Goal: Task Accomplishment & Management: Use online tool/utility

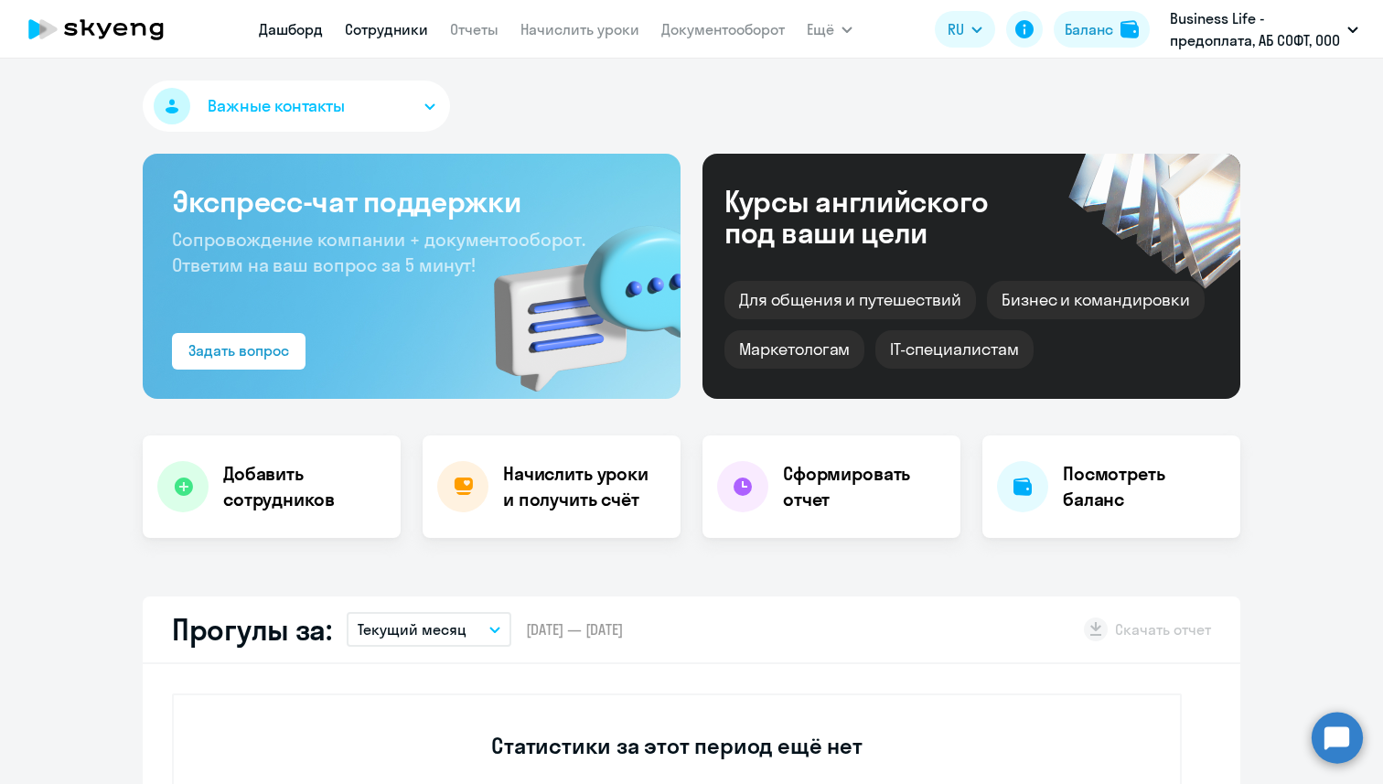
click at [379, 22] on link "Сотрудники" at bounding box center [386, 29] width 83 height 18
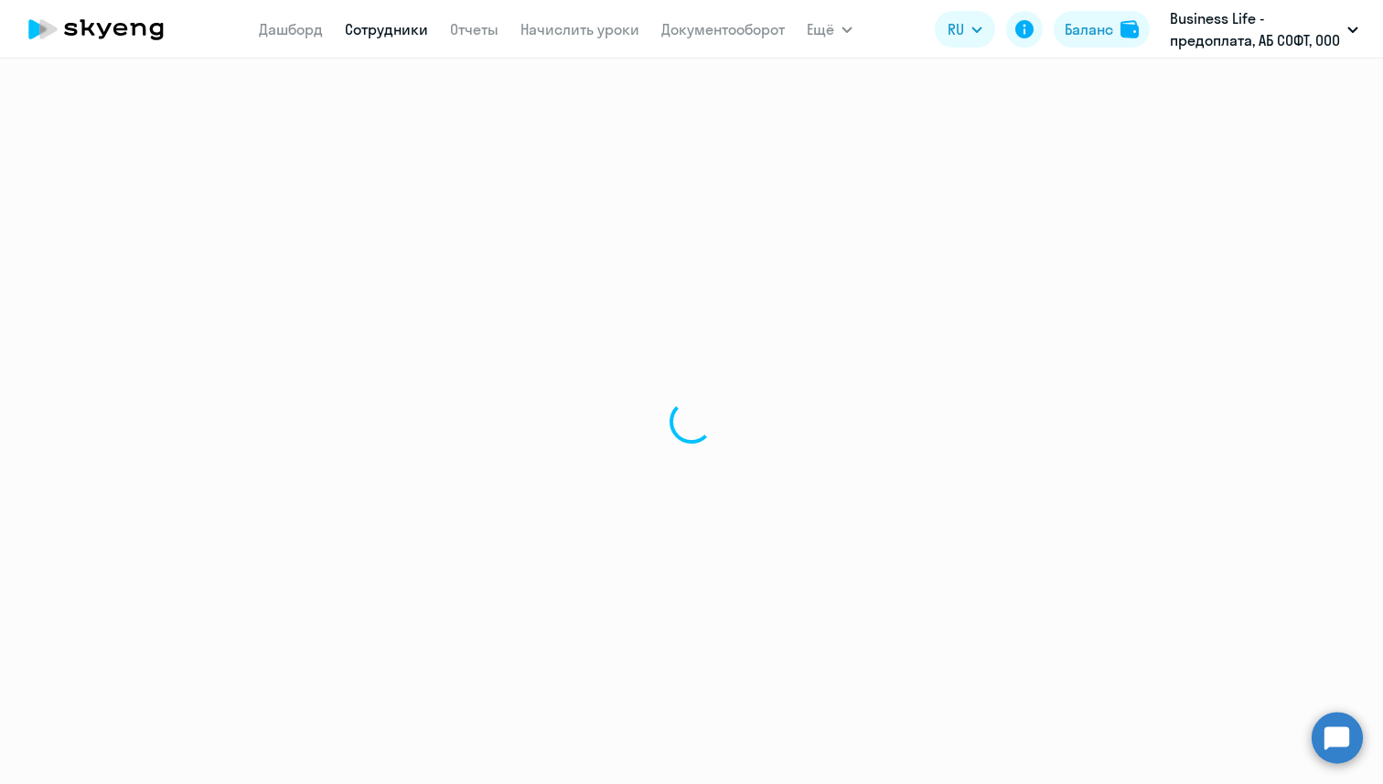
select select "30"
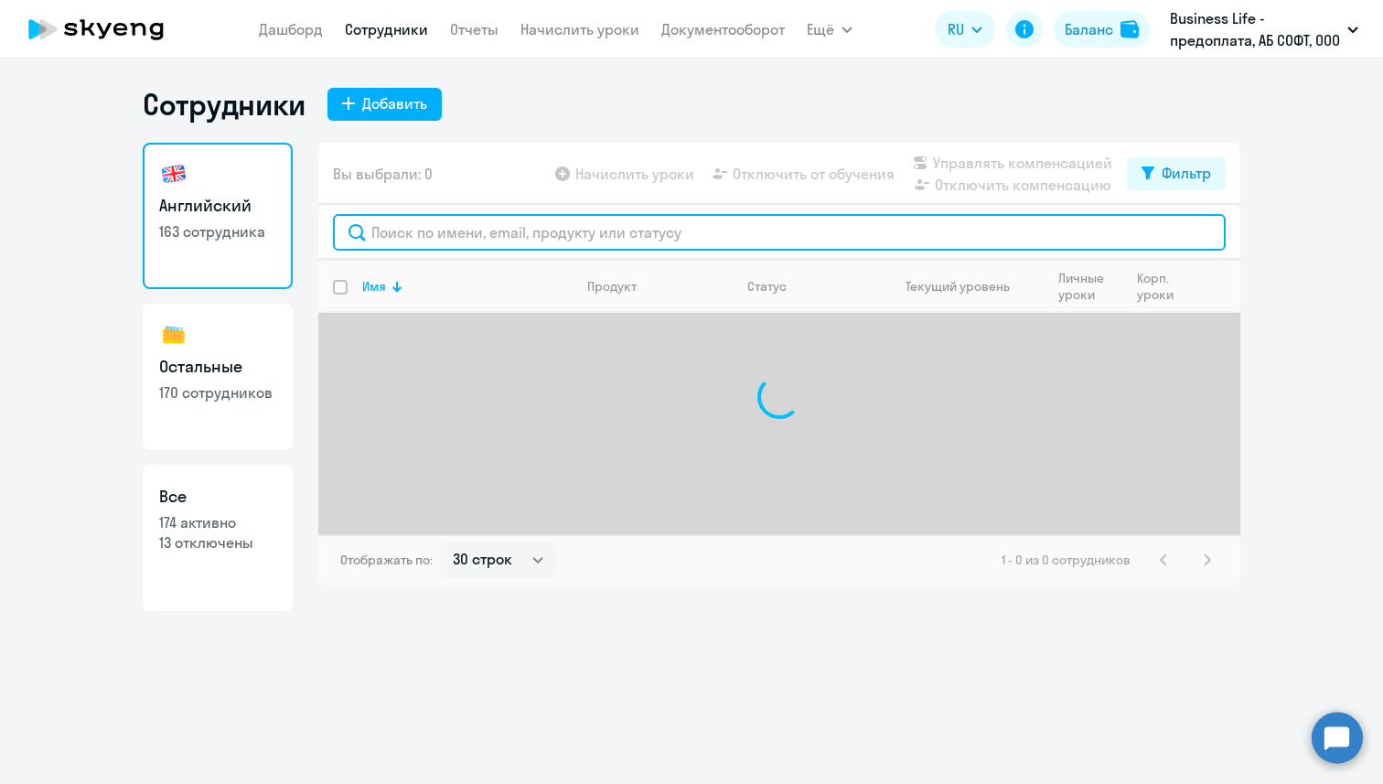
click at [423, 241] on input "text" at bounding box center [779, 232] width 893 height 37
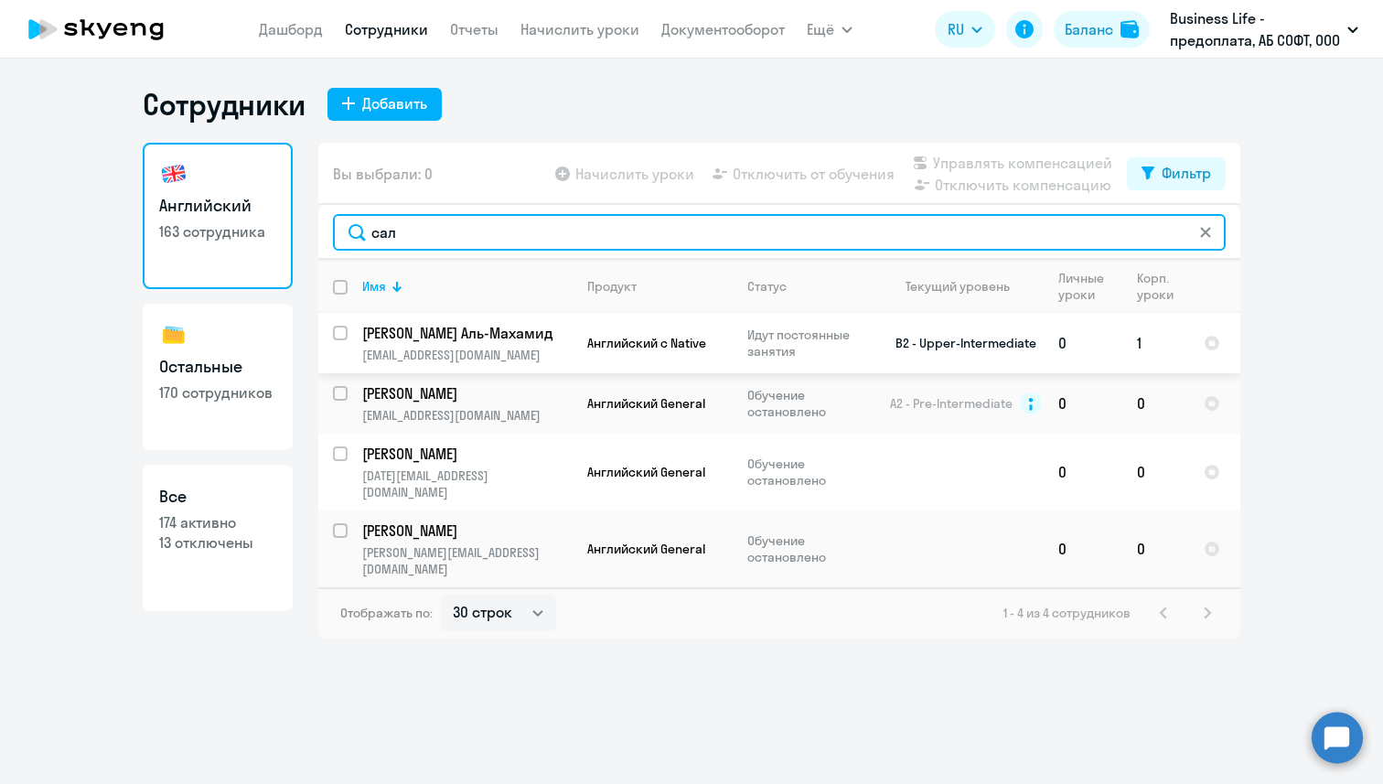
type input "сал"
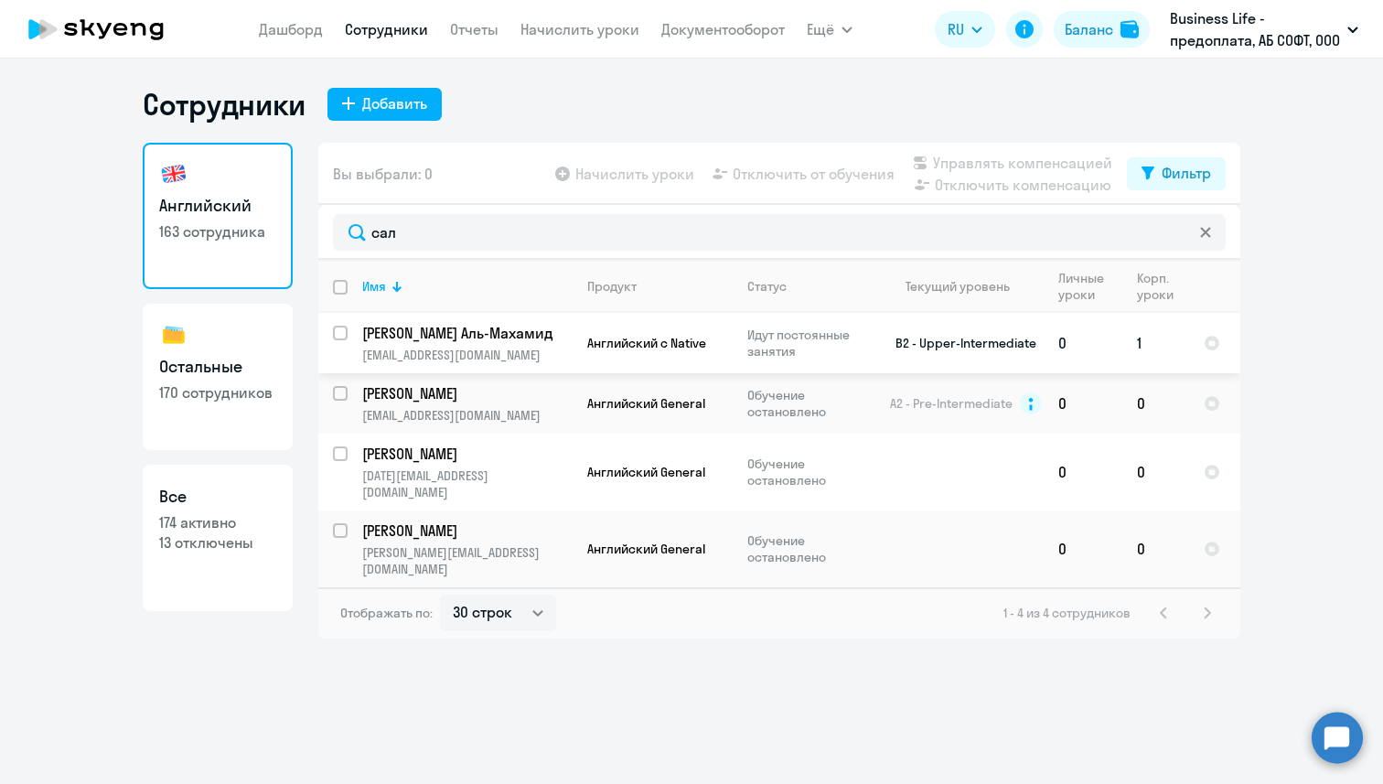
click at [450, 361] on p "[EMAIL_ADDRESS][DOMAIN_NAME]" at bounding box center [466, 355] width 209 height 16
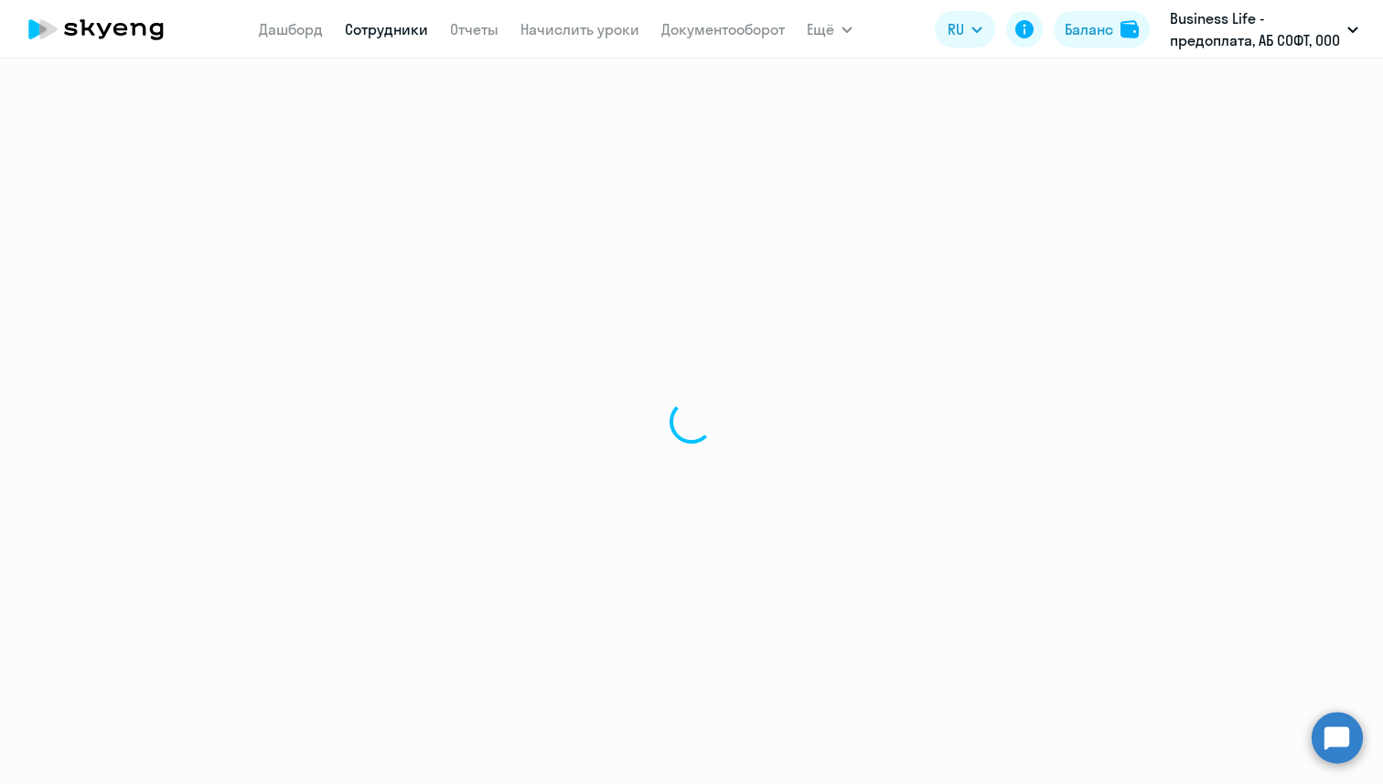
select select "english"
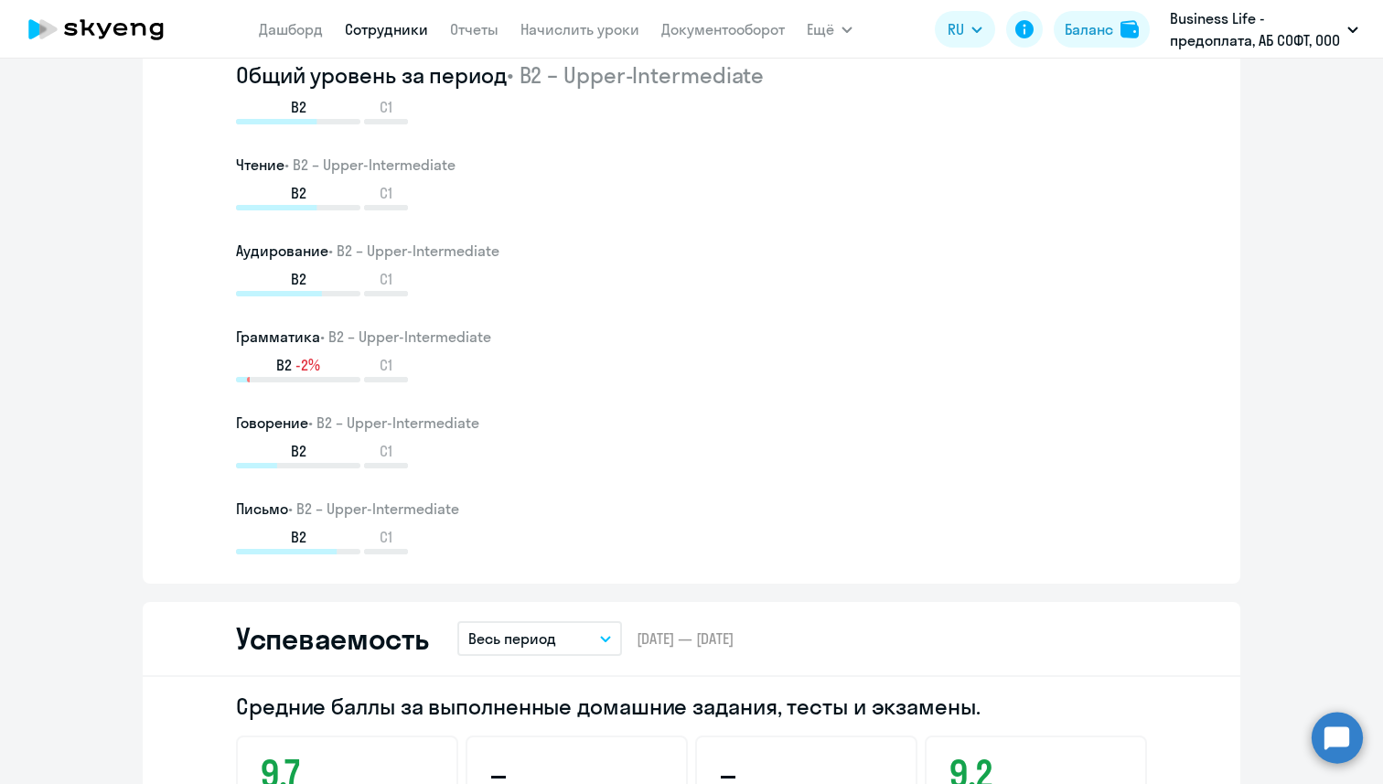
scroll to position [1152, 0]
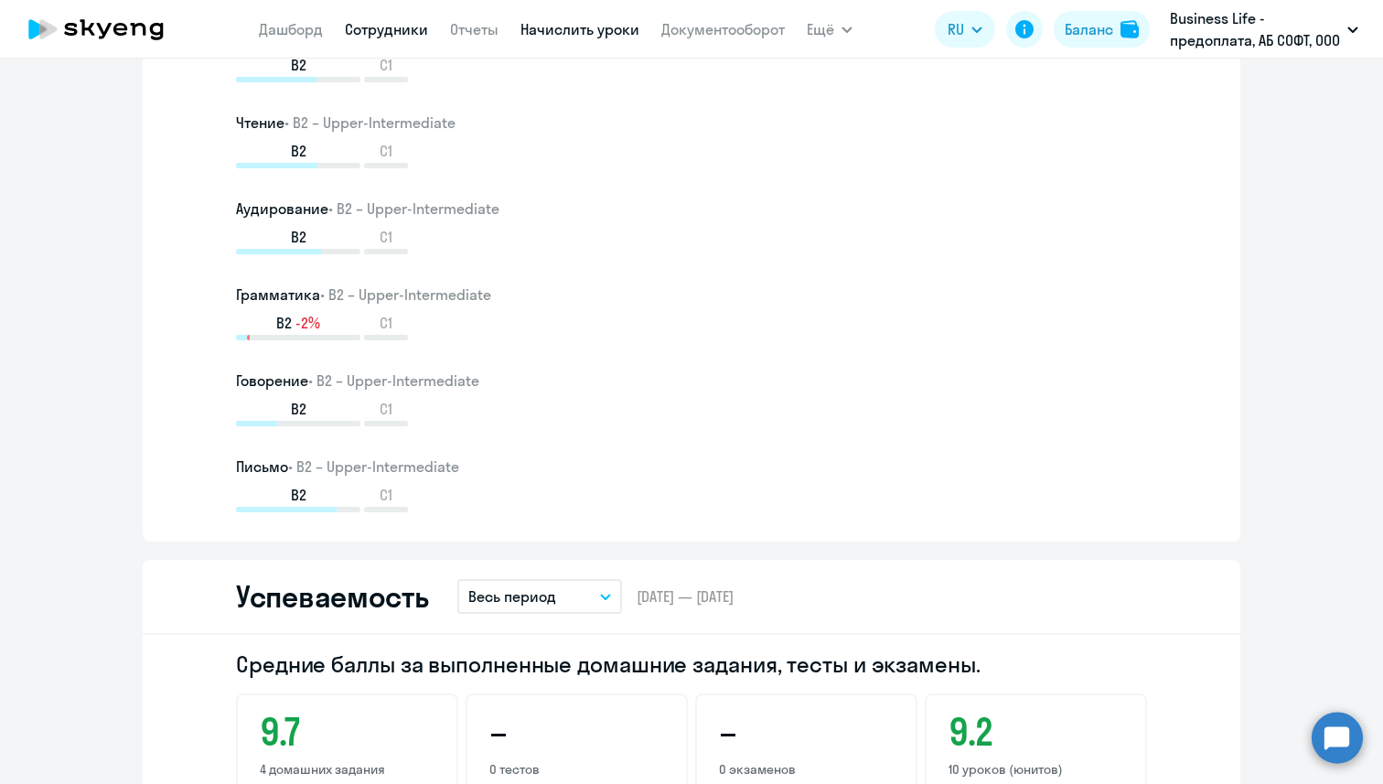
click at [601, 31] on link "Начислить уроки" at bounding box center [579, 29] width 119 height 18
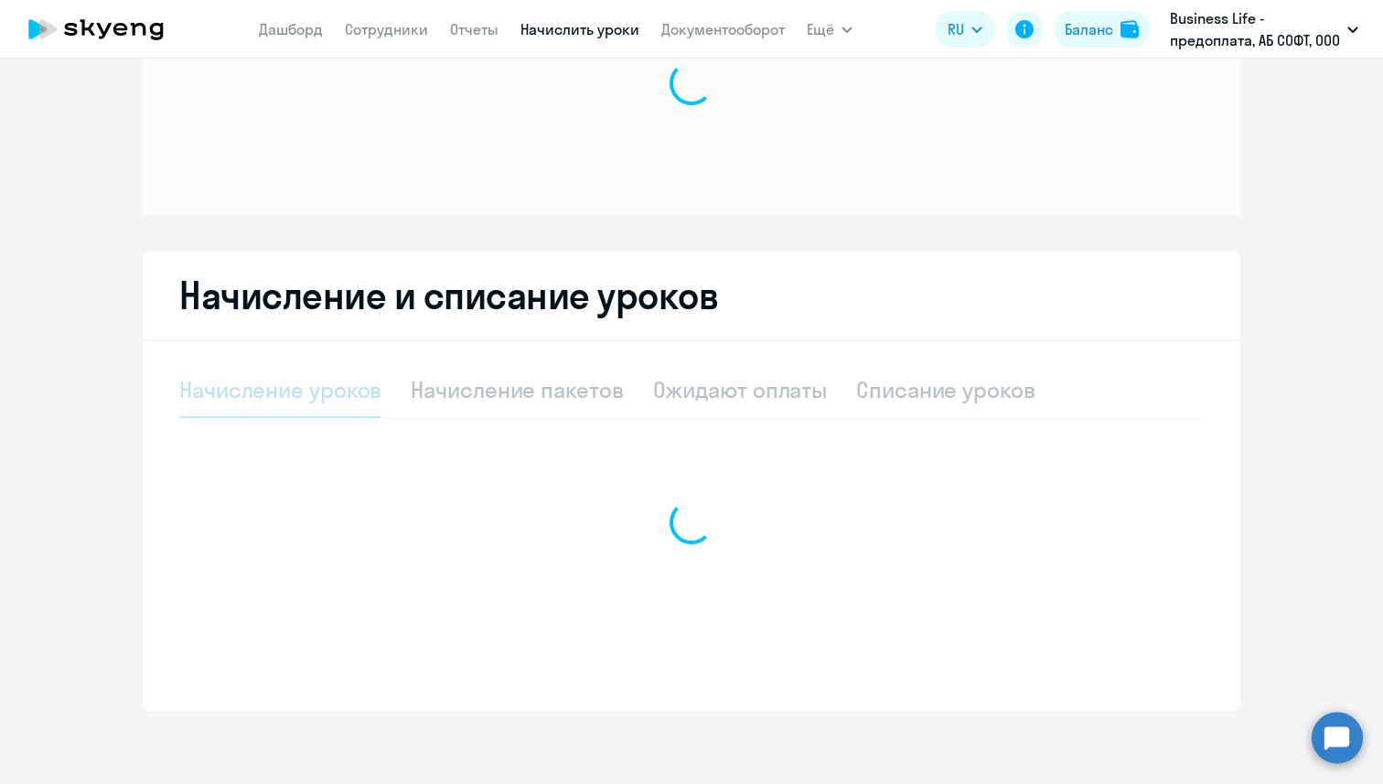
scroll to position [134, 0]
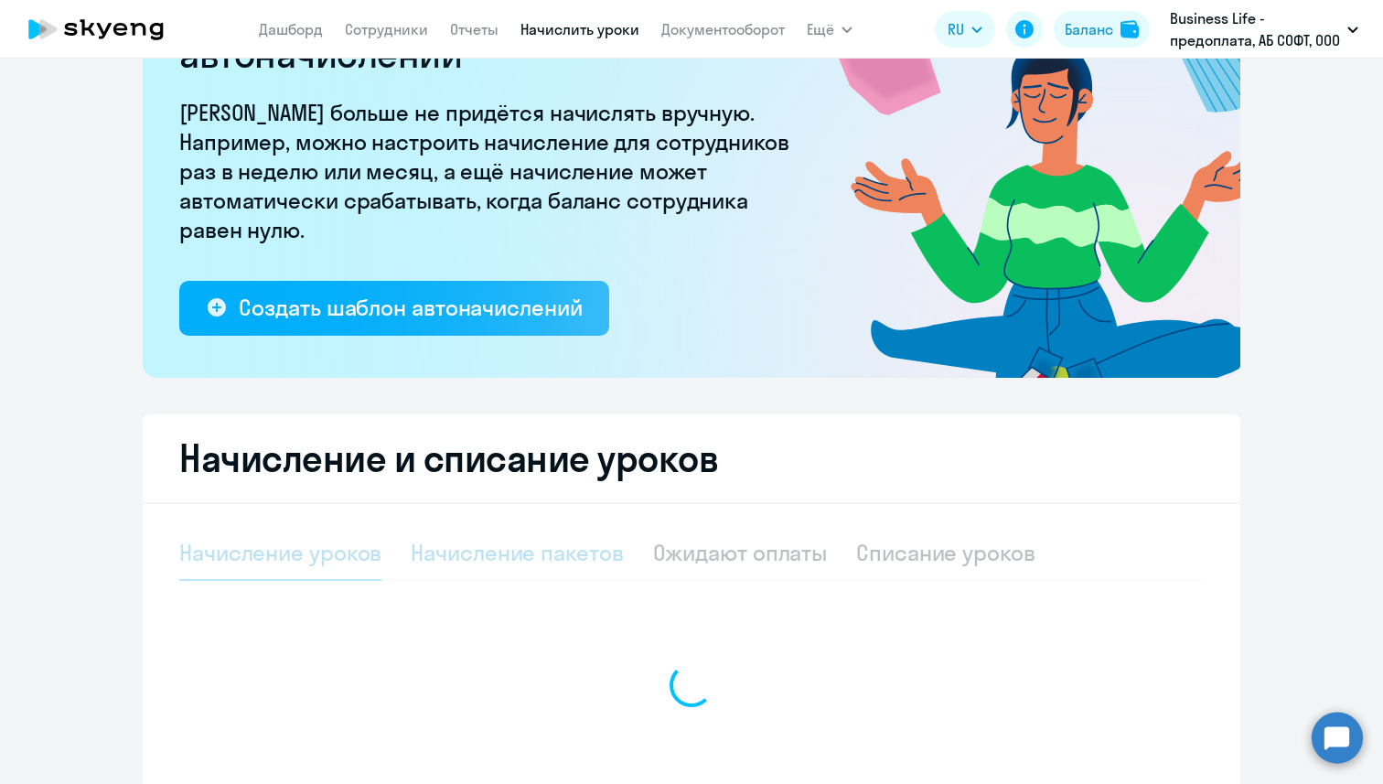
select select "10"
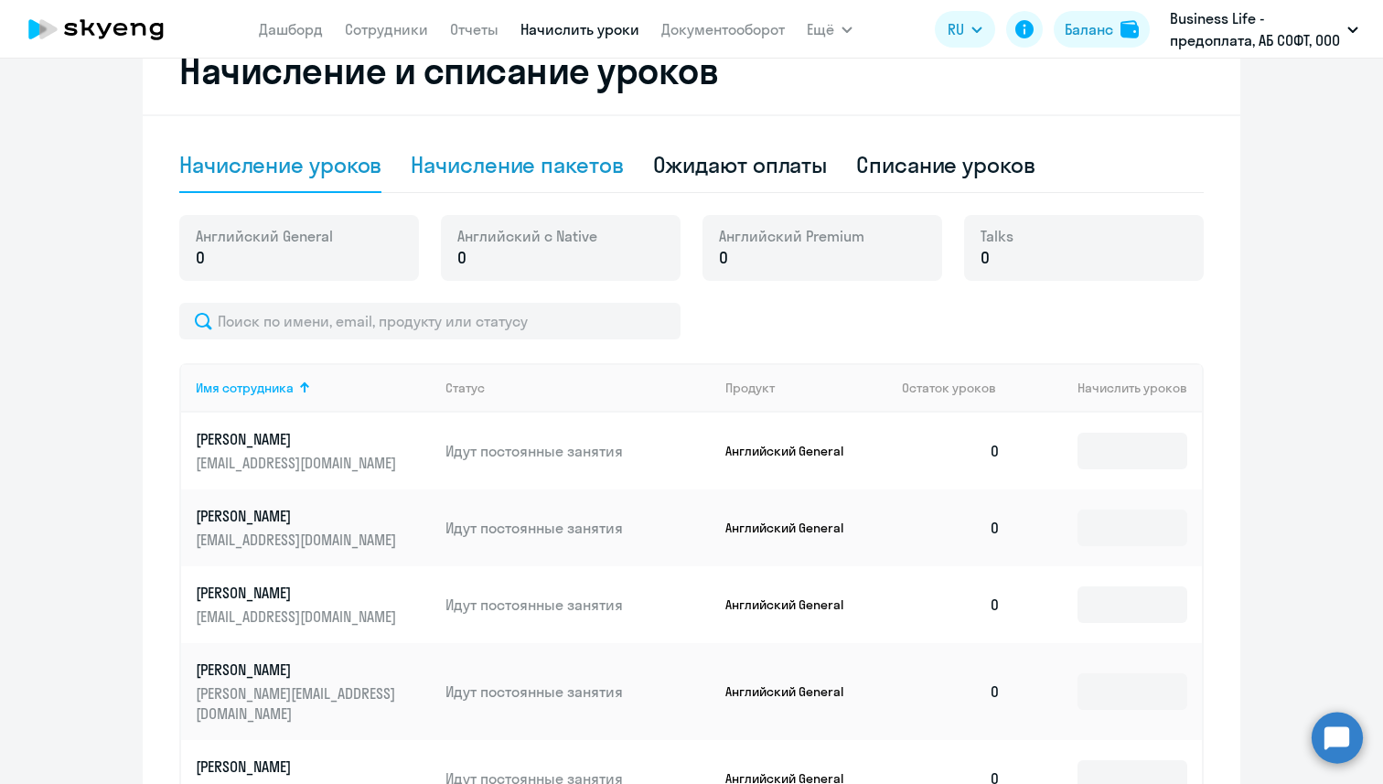
scroll to position [549, 0]
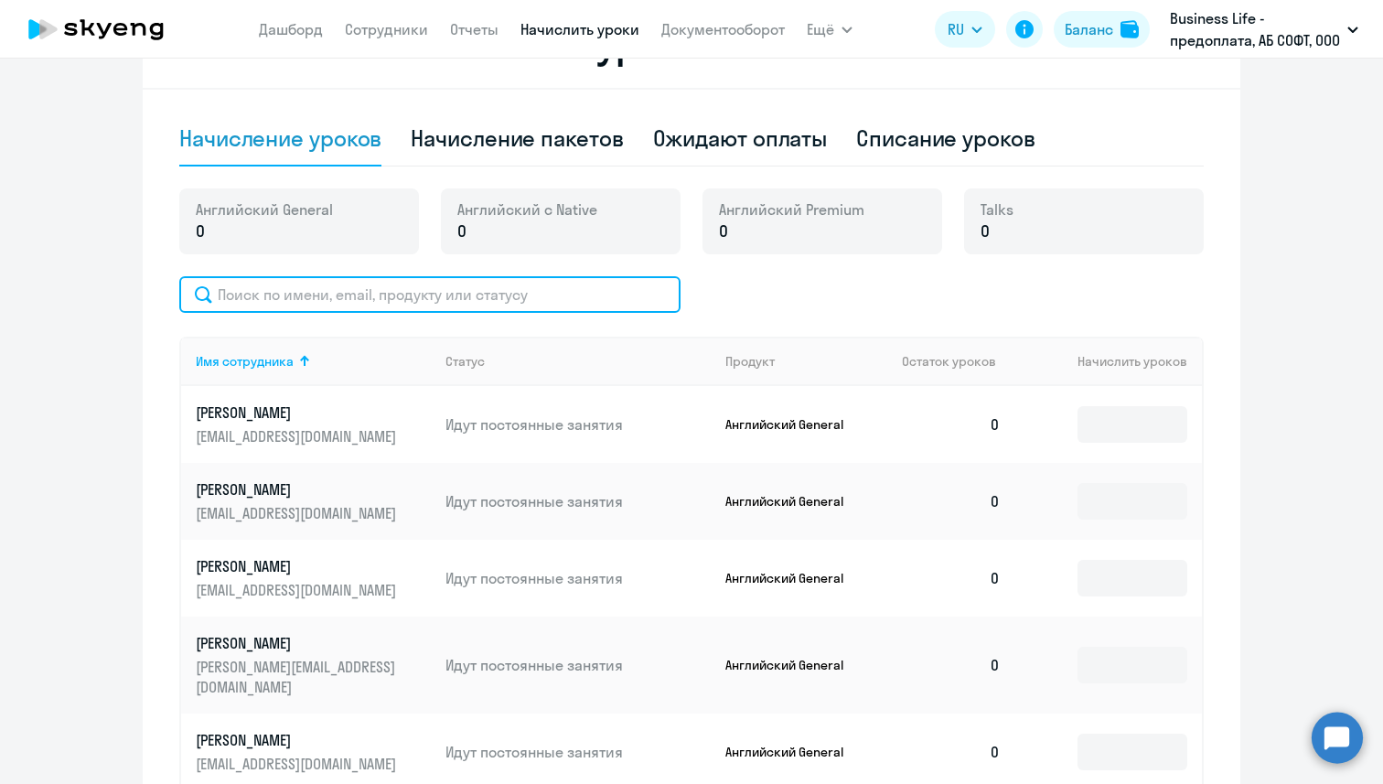
click at [440, 302] on input "text" at bounding box center [429, 294] width 501 height 37
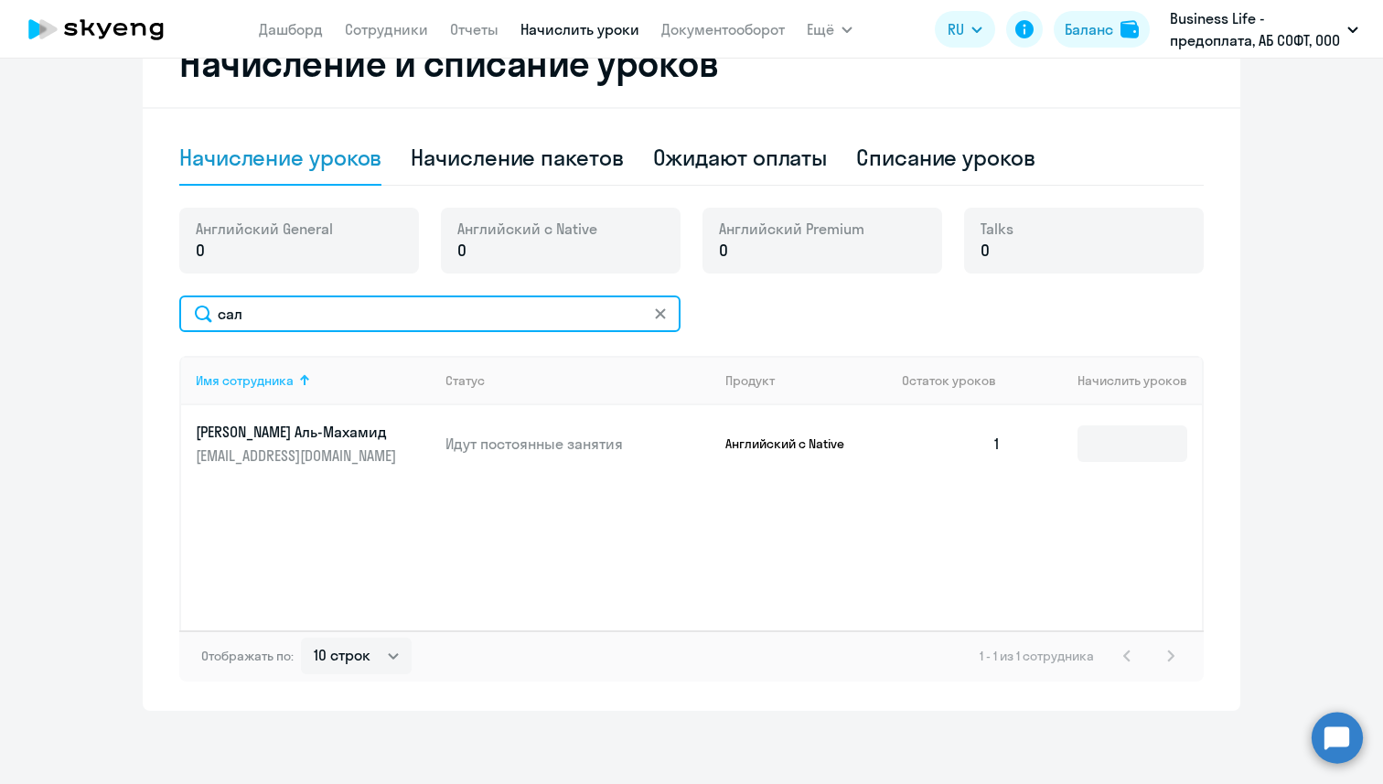
scroll to position [530, 0]
type input "сал"
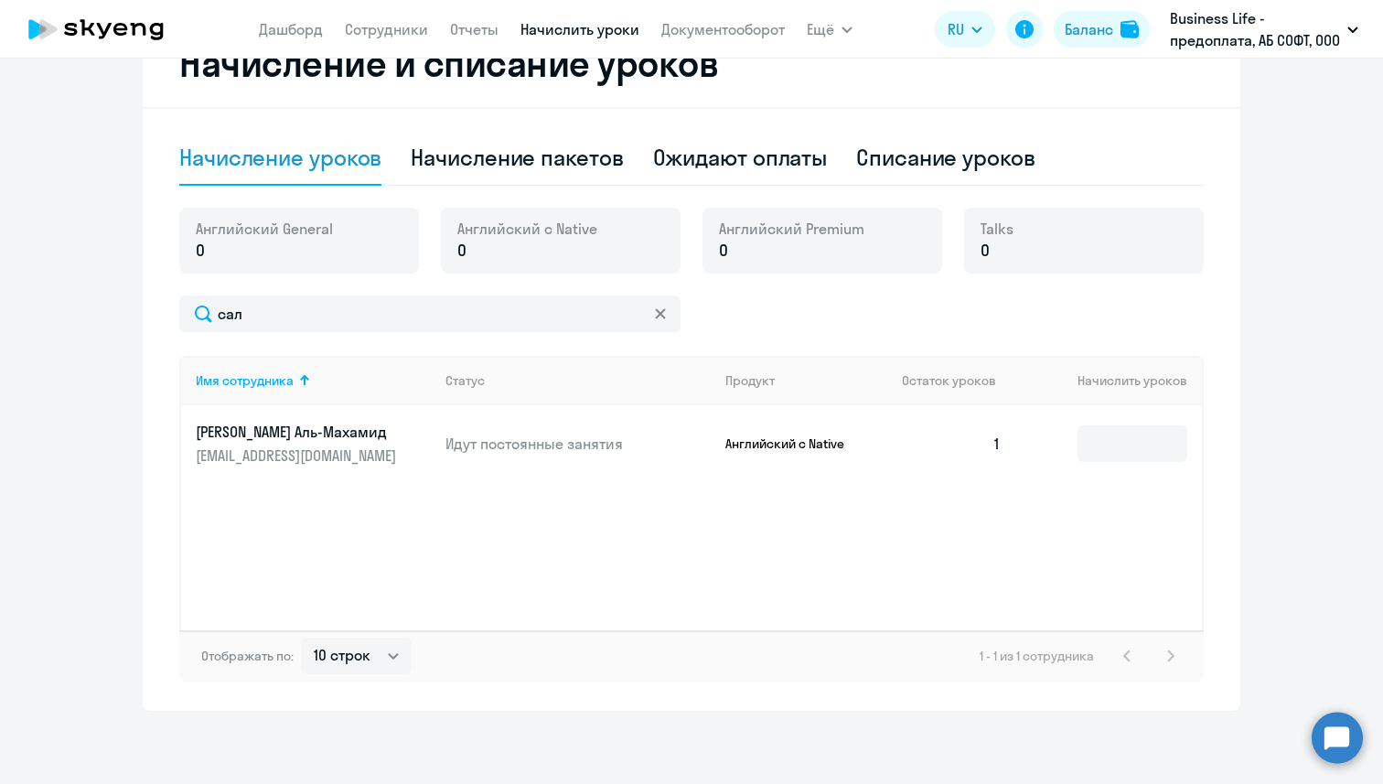
click at [373, 445] on p "[EMAIL_ADDRESS][DOMAIN_NAME]" at bounding box center [298, 455] width 205 height 20
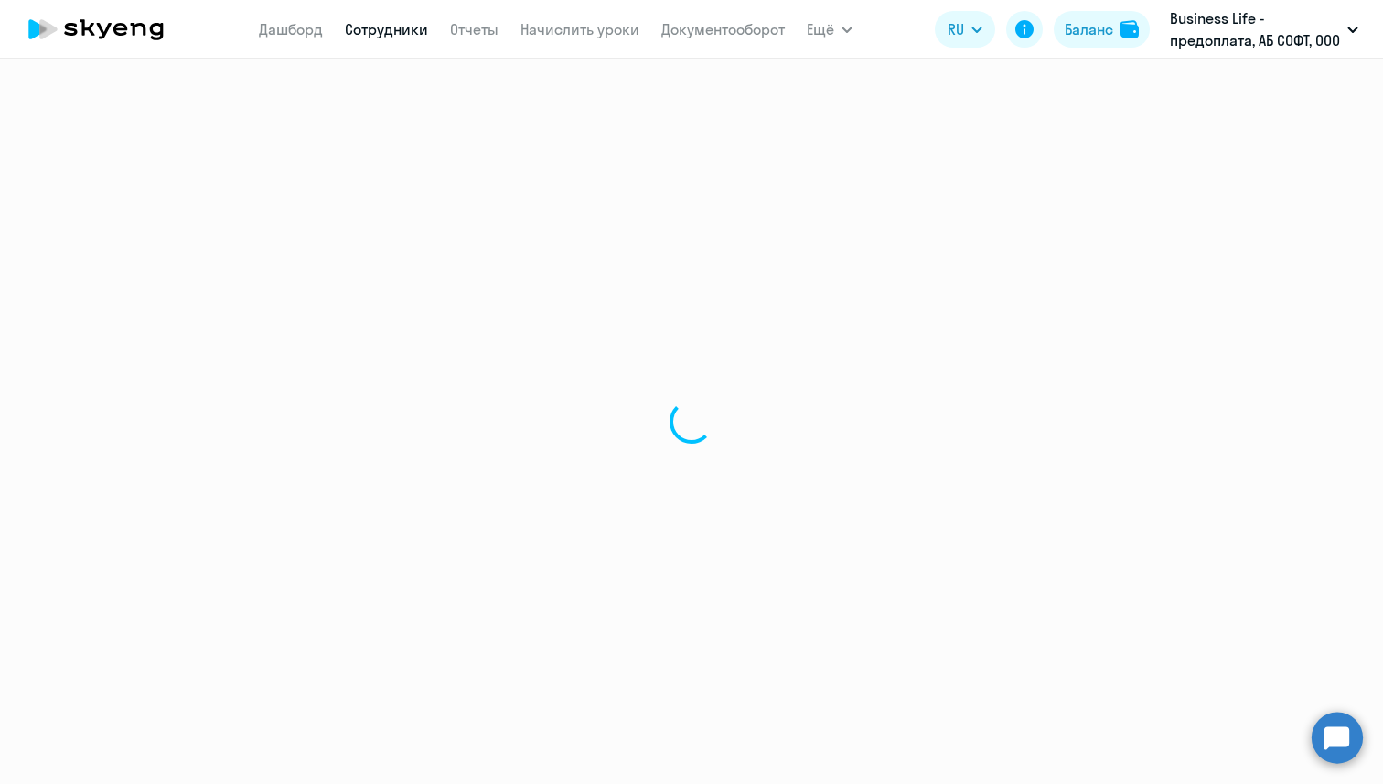
select select "english"
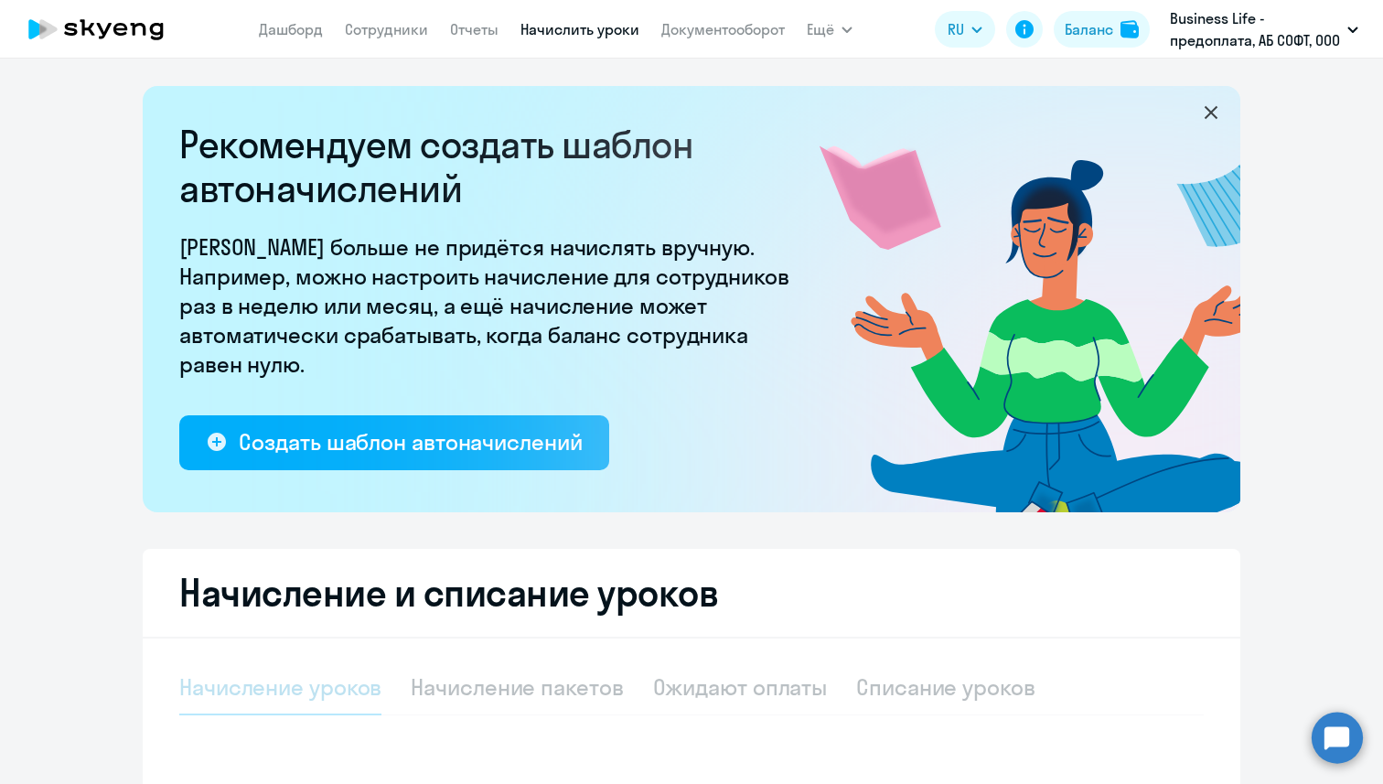
select select "10"
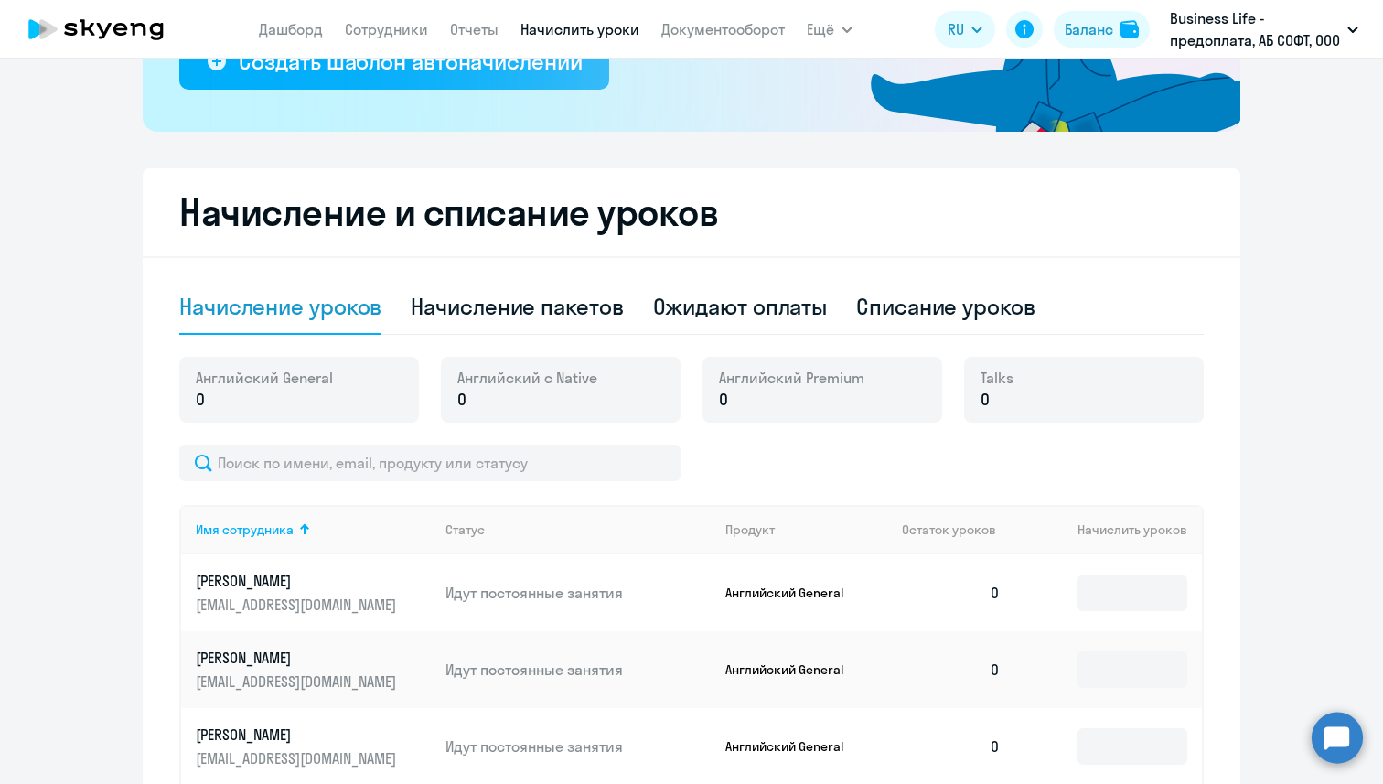
scroll to position [477, 0]
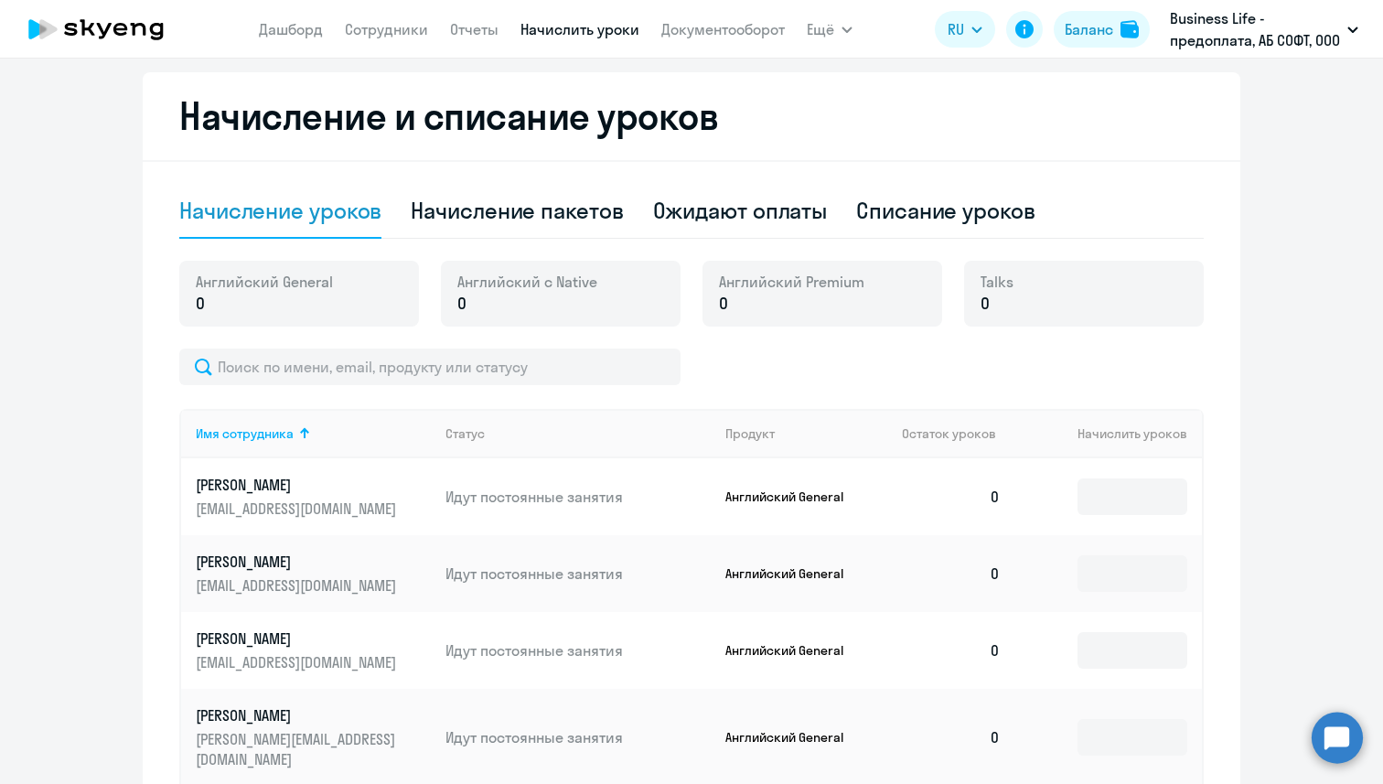
click at [515, 180] on div "Начисление и списание уроков Начисление уроков Начисление пакетов Ожидают оплат…" at bounding box center [692, 697] width 1098 height 1251
click at [516, 225] on div "Начисление пакетов" at bounding box center [517, 211] width 212 height 55
select select "10"
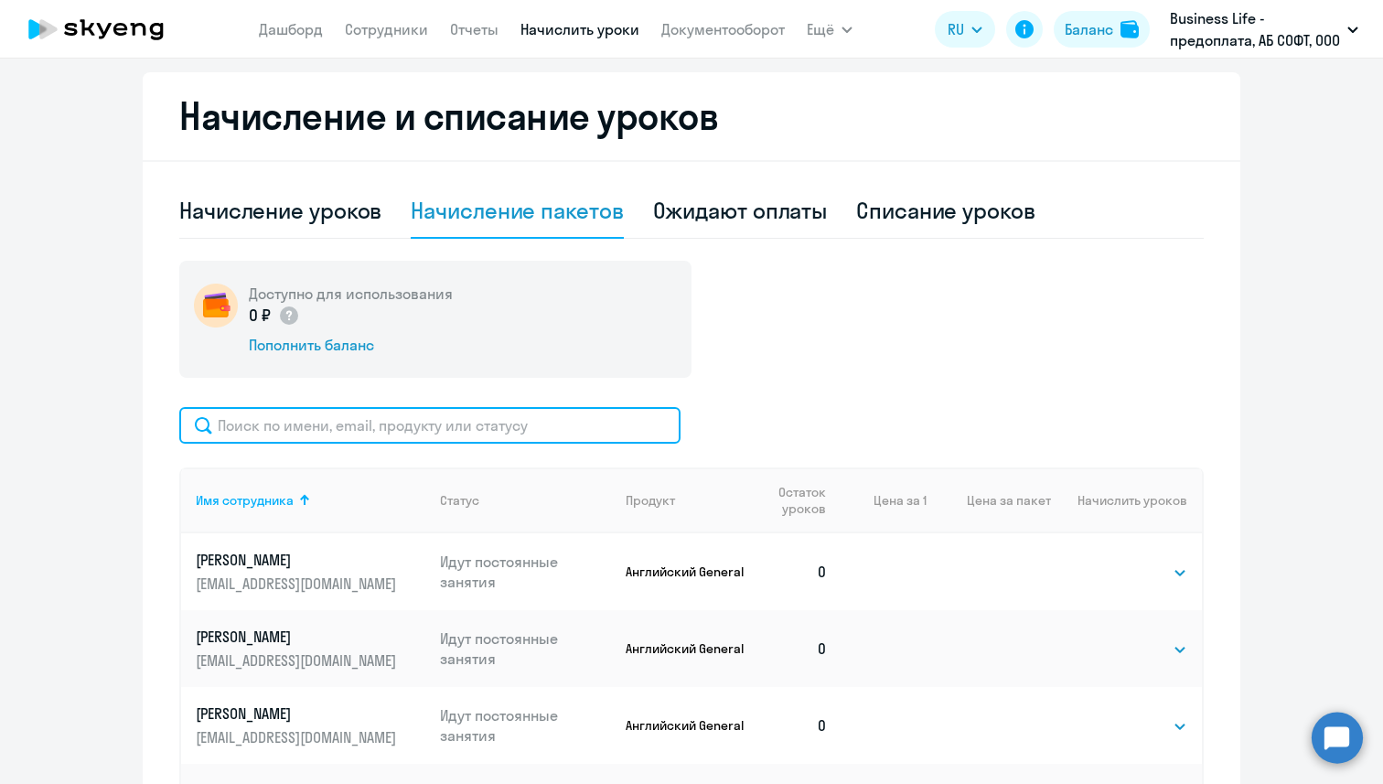
click at [418, 436] on input "text" at bounding box center [429, 425] width 501 height 37
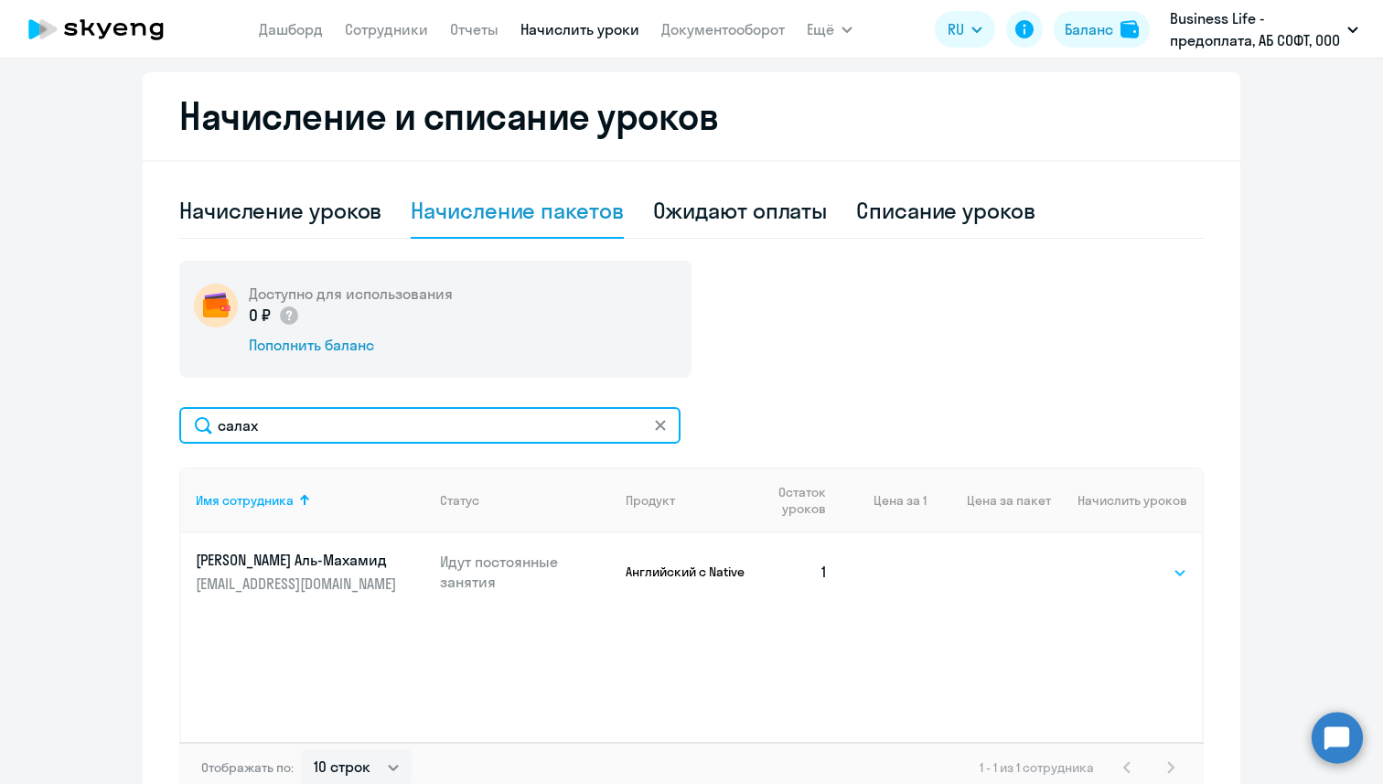
type input "салах"
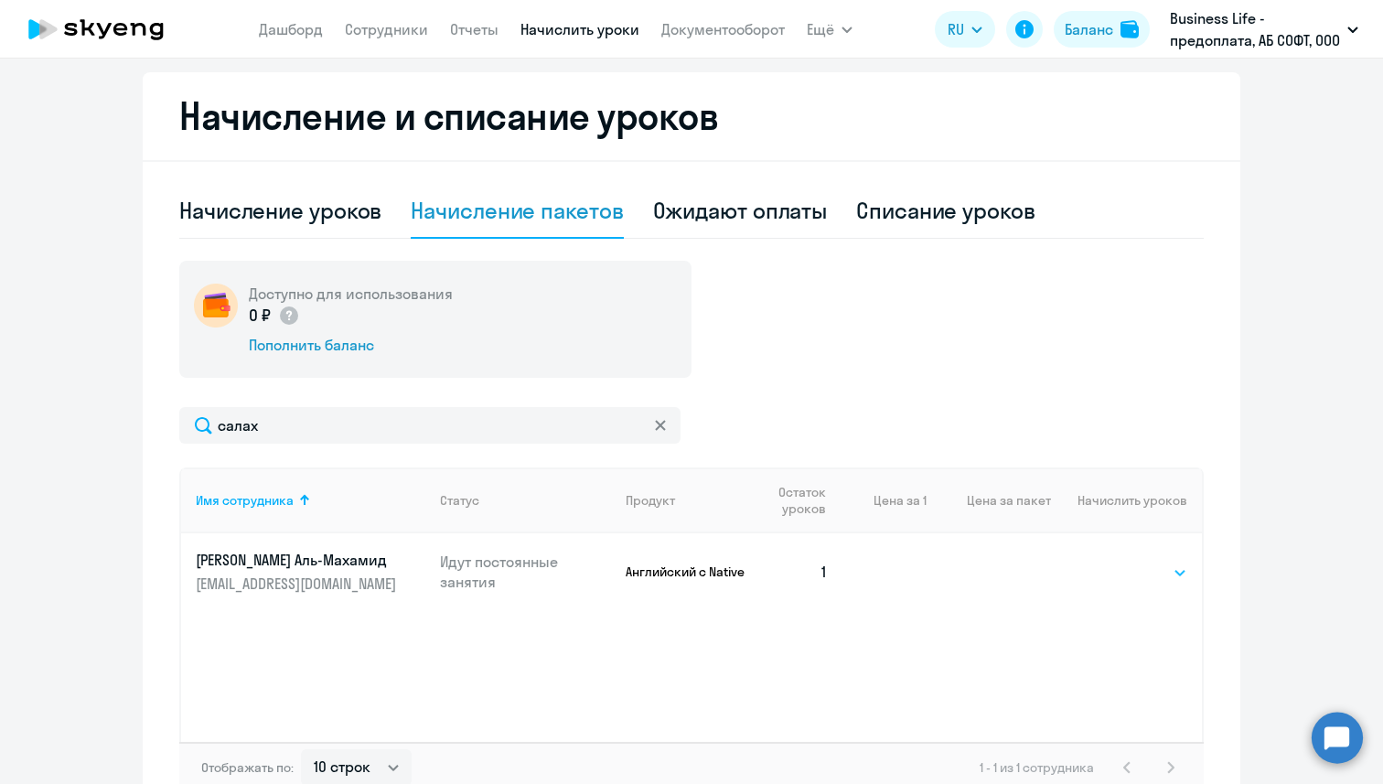
click at [1152, 577] on select "Выбрать 4 8 16 32 64 96 128" at bounding box center [1149, 573] width 75 height 22
select select "8"
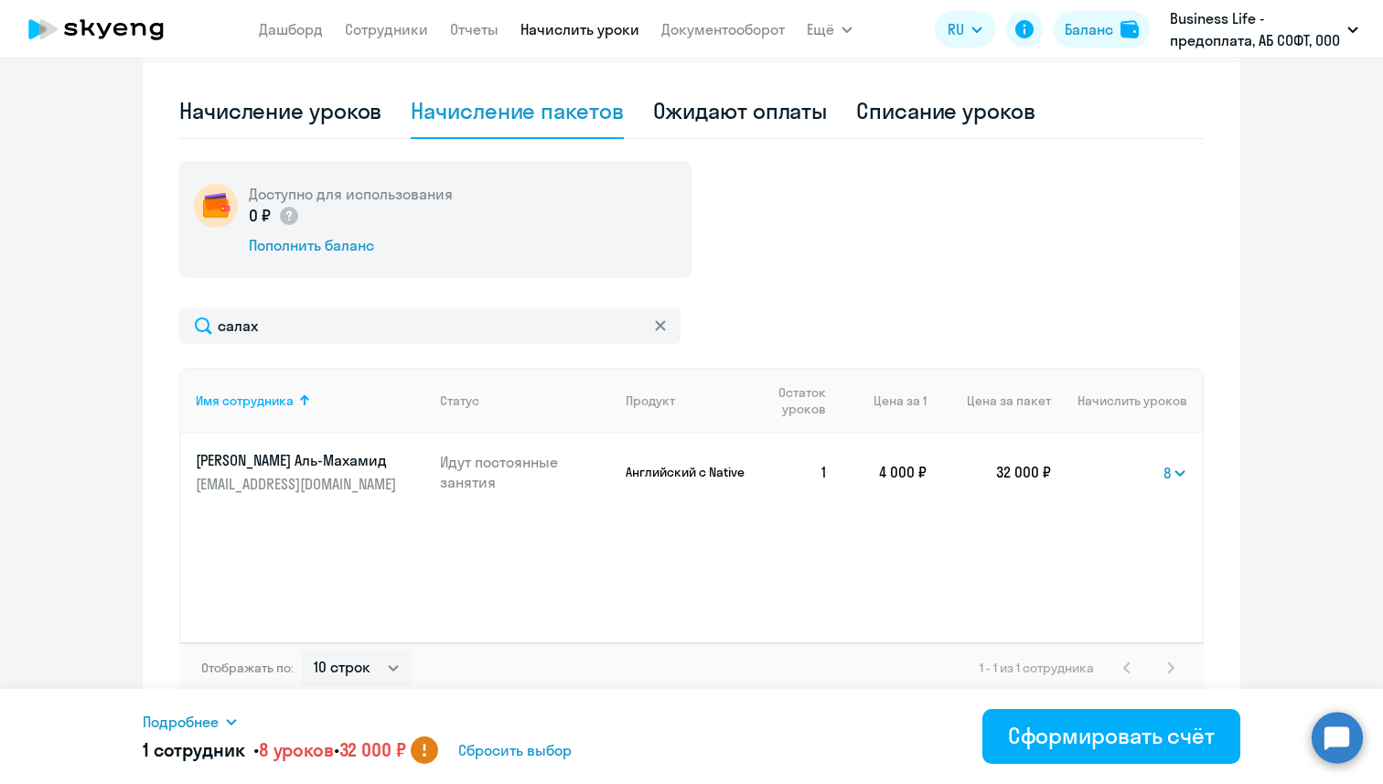
scroll to position [588, 0]
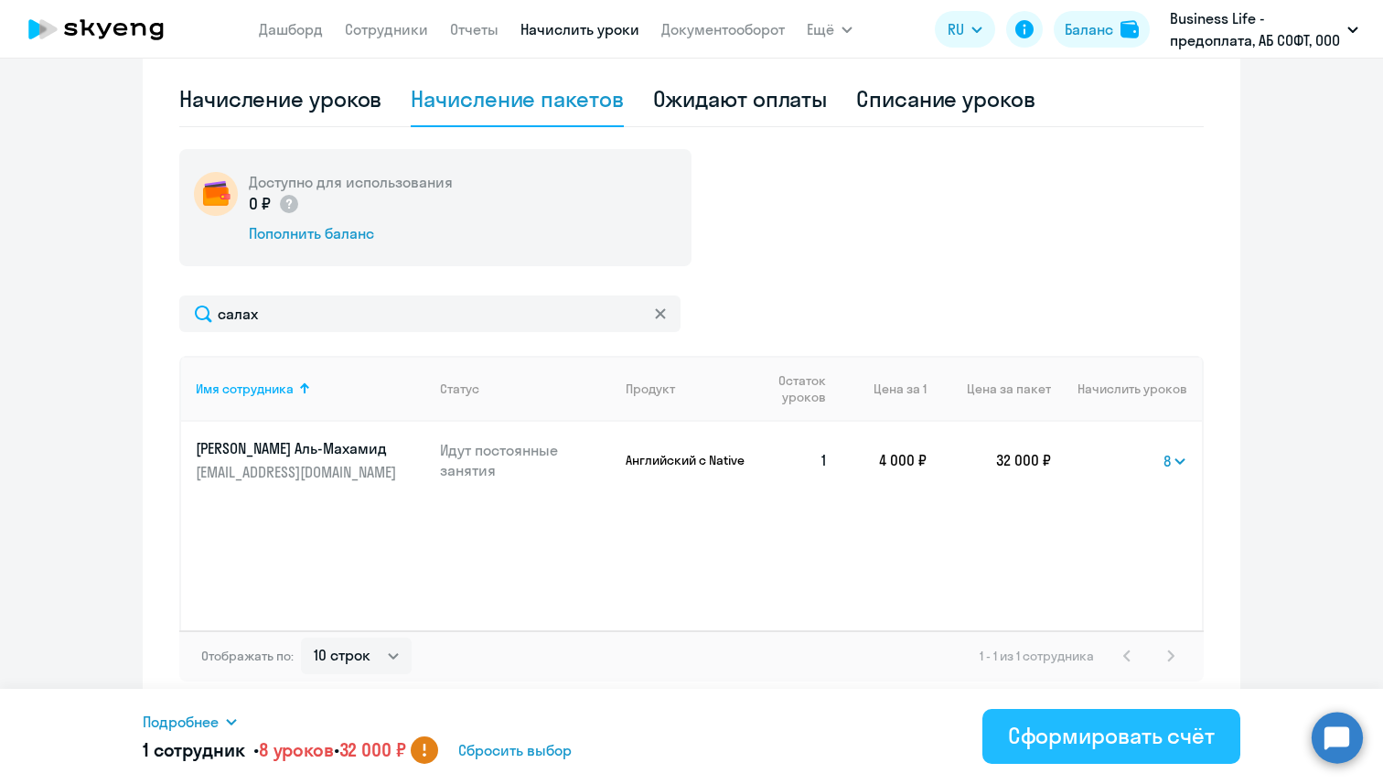
click at [1052, 733] on div "Сформировать счёт" at bounding box center [1111, 735] width 207 height 29
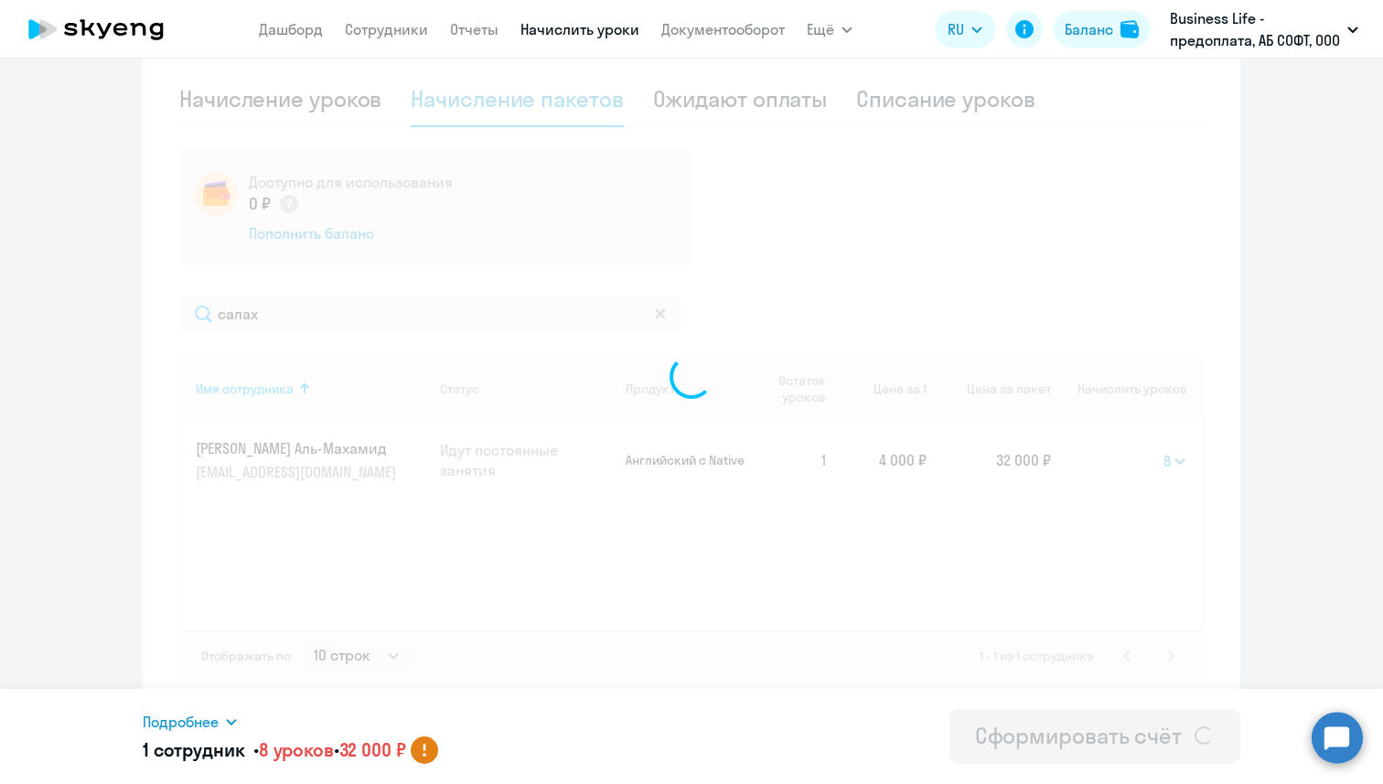
select select
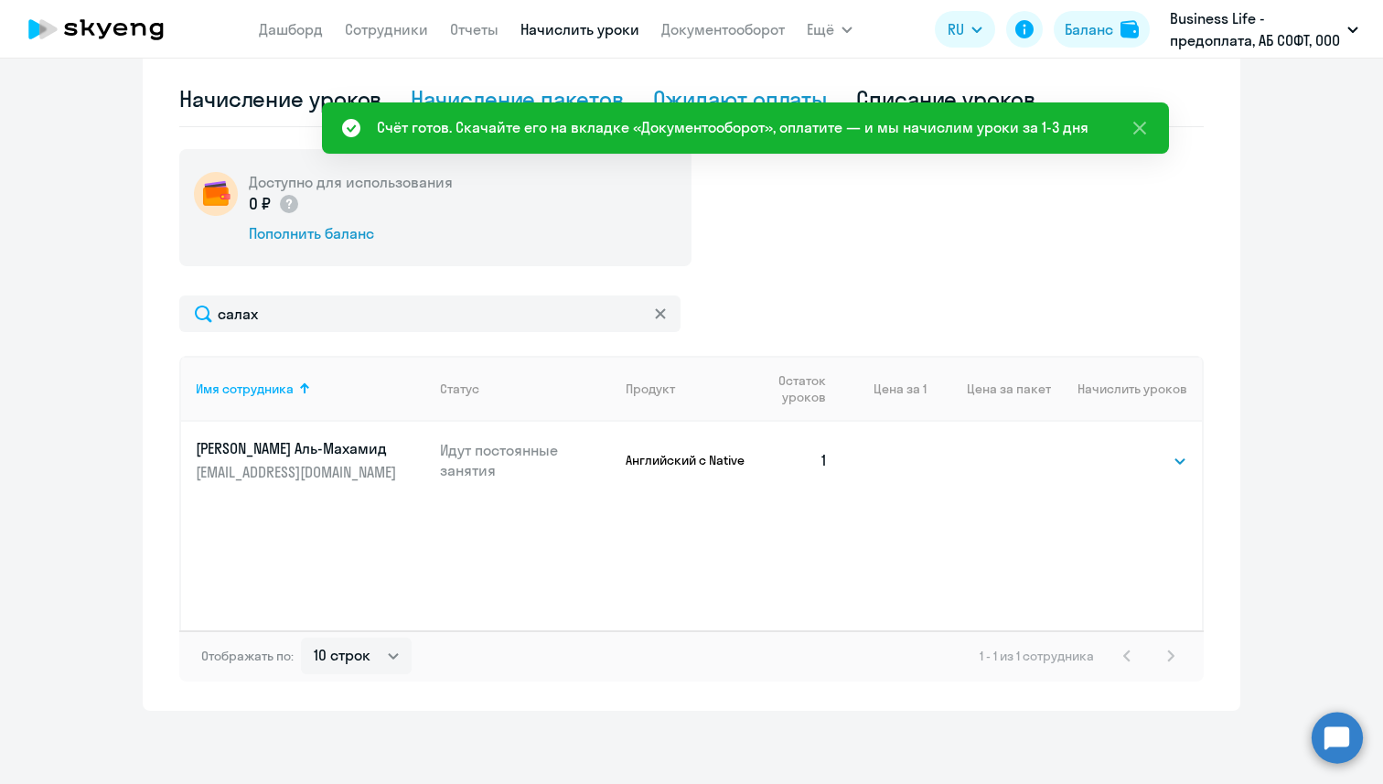
click at [719, 76] on div "Ожидают оплаты" at bounding box center [740, 99] width 175 height 55
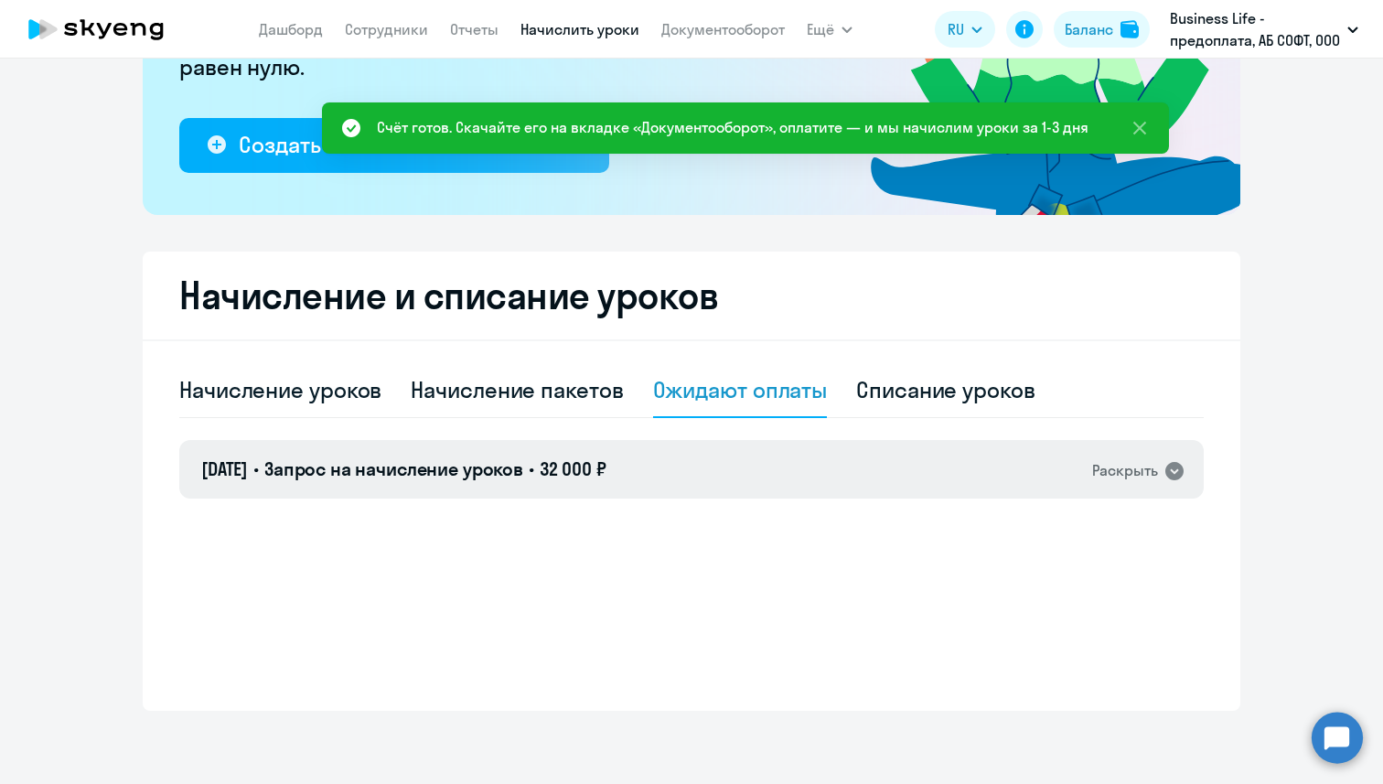
click at [1137, 471] on div "Раскрыть" at bounding box center [1125, 470] width 66 height 23
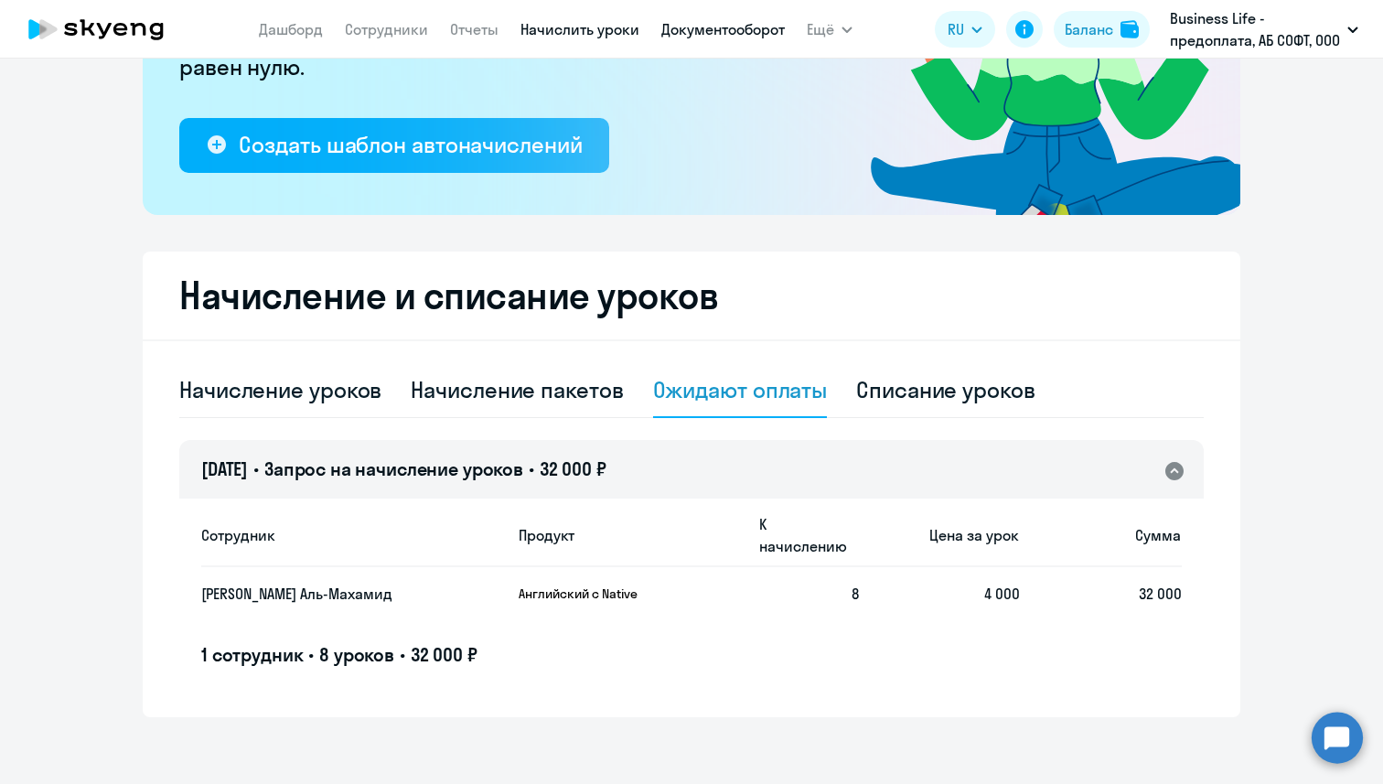
click at [733, 27] on link "Документооборот" at bounding box center [722, 29] width 123 height 18
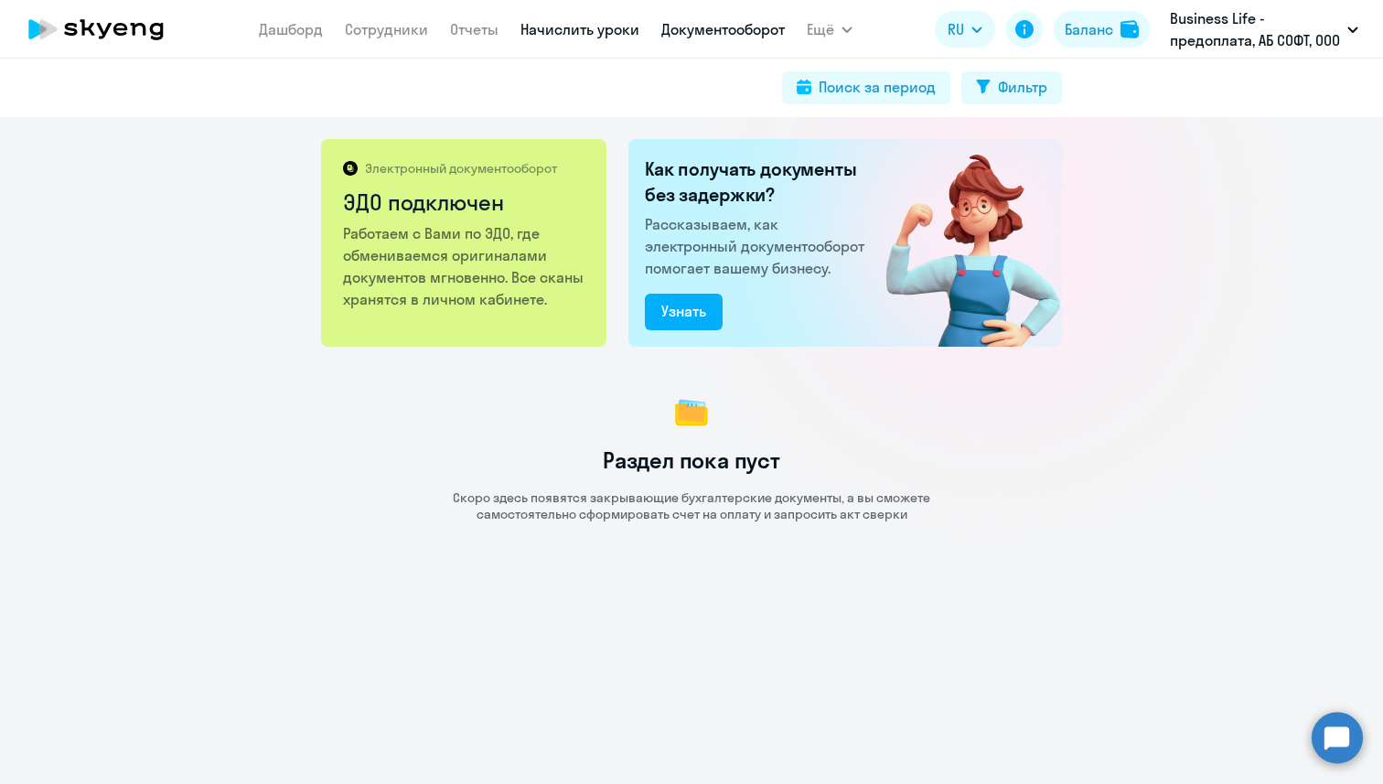
click at [578, 21] on link "Начислить уроки" at bounding box center [579, 29] width 119 height 18
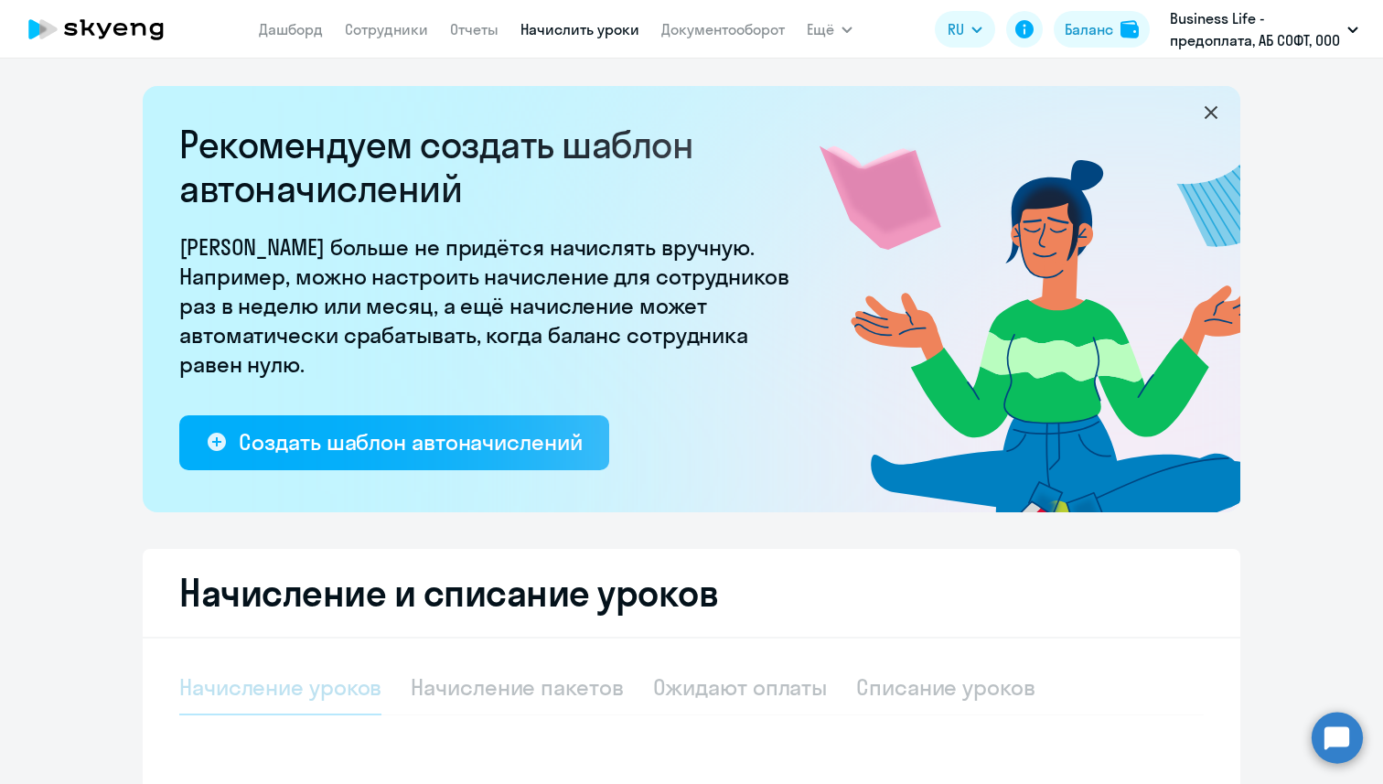
select select "10"
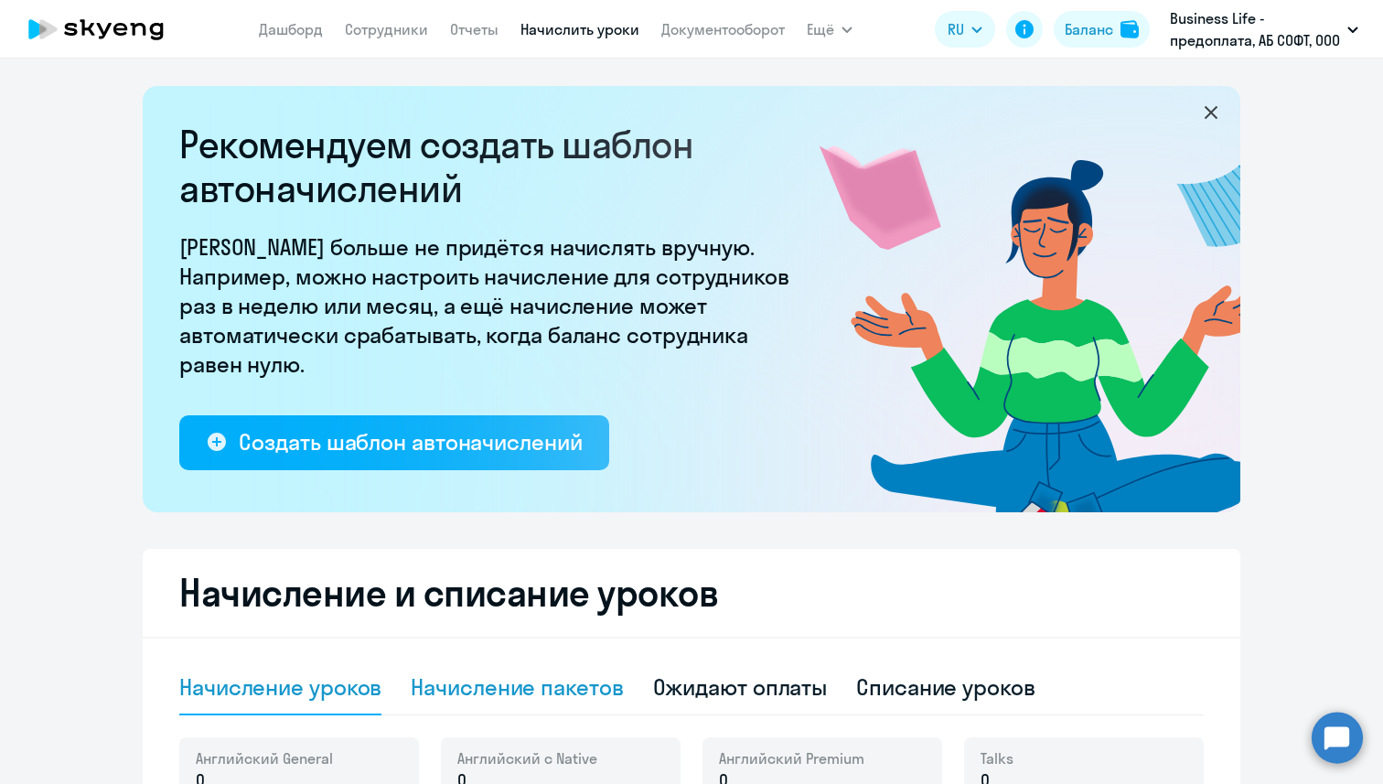
click at [518, 681] on div "Начисление пакетов" at bounding box center [517, 686] width 212 height 29
select select "10"
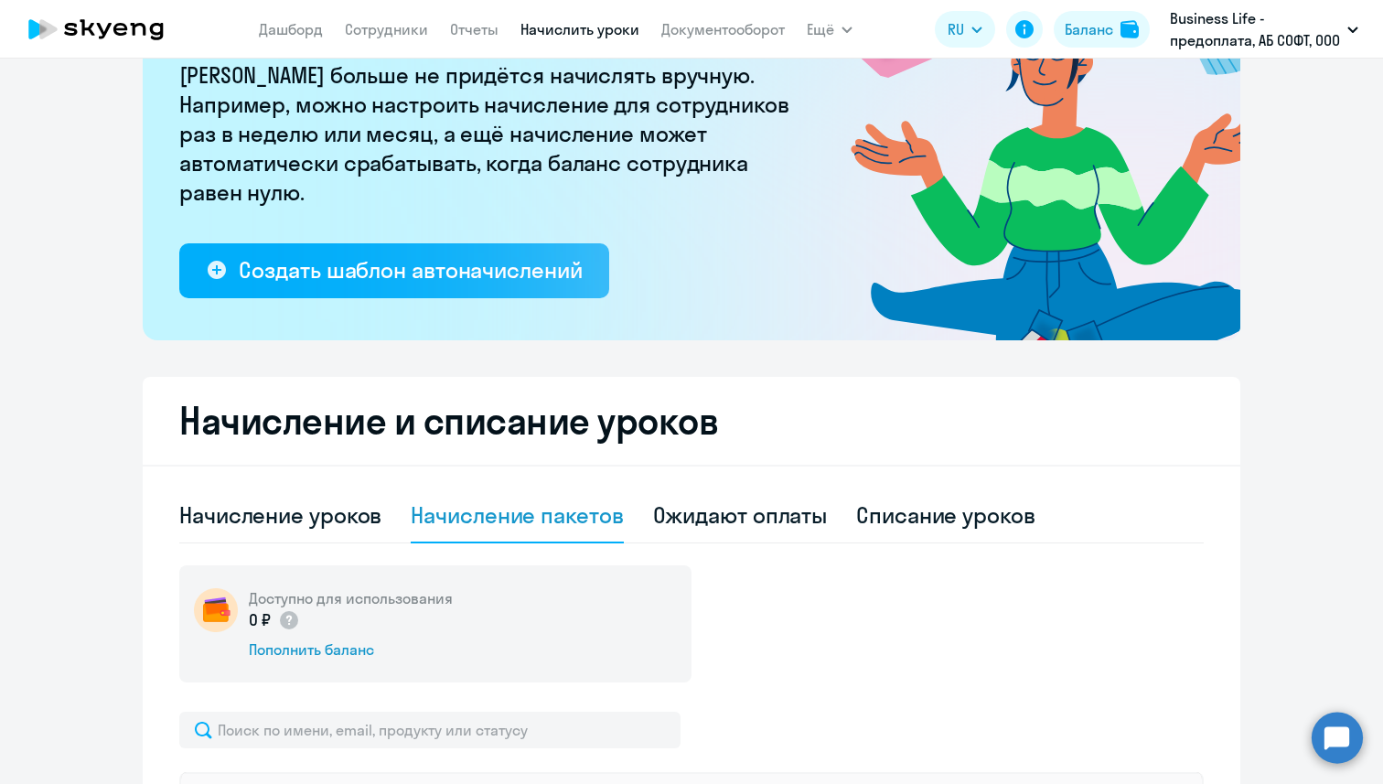
scroll to position [284, 0]
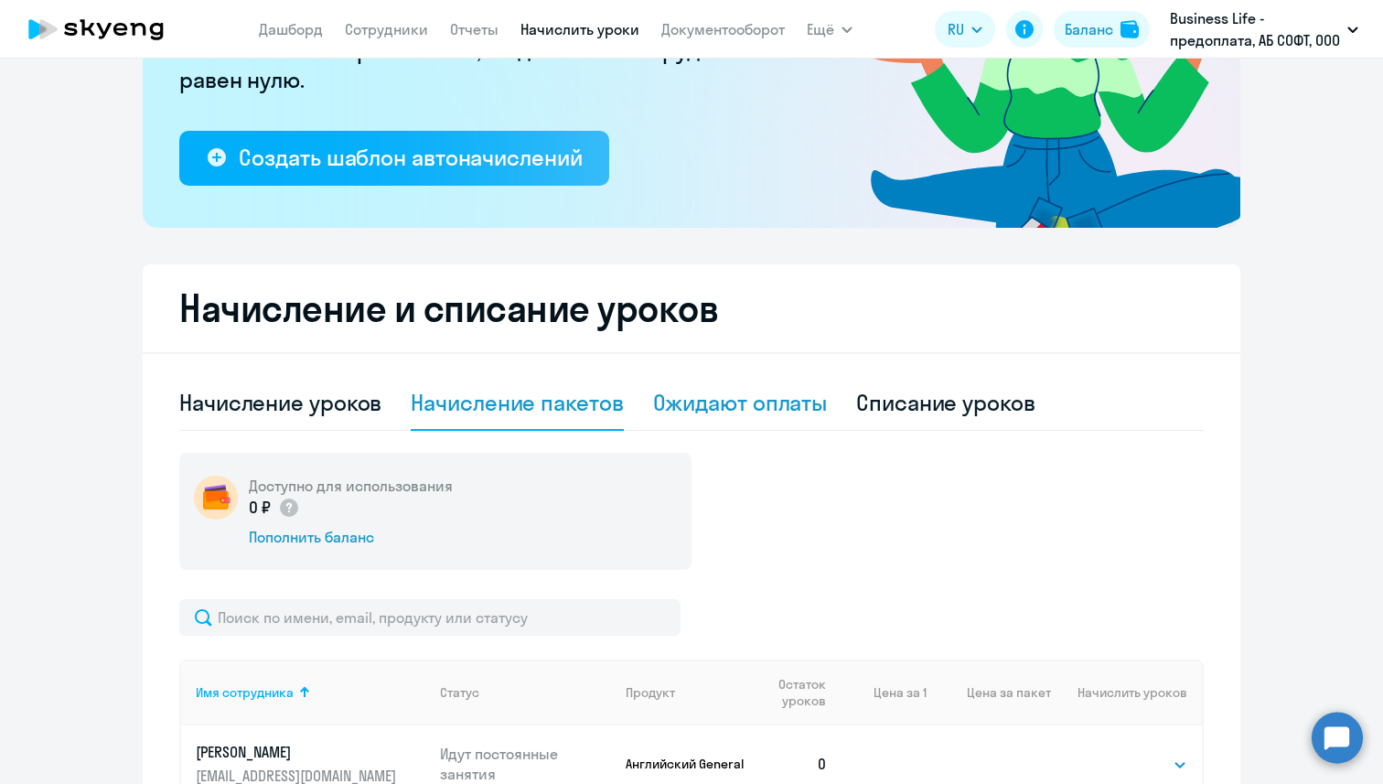
click at [722, 396] on div "Ожидают оплаты" at bounding box center [740, 402] width 175 height 29
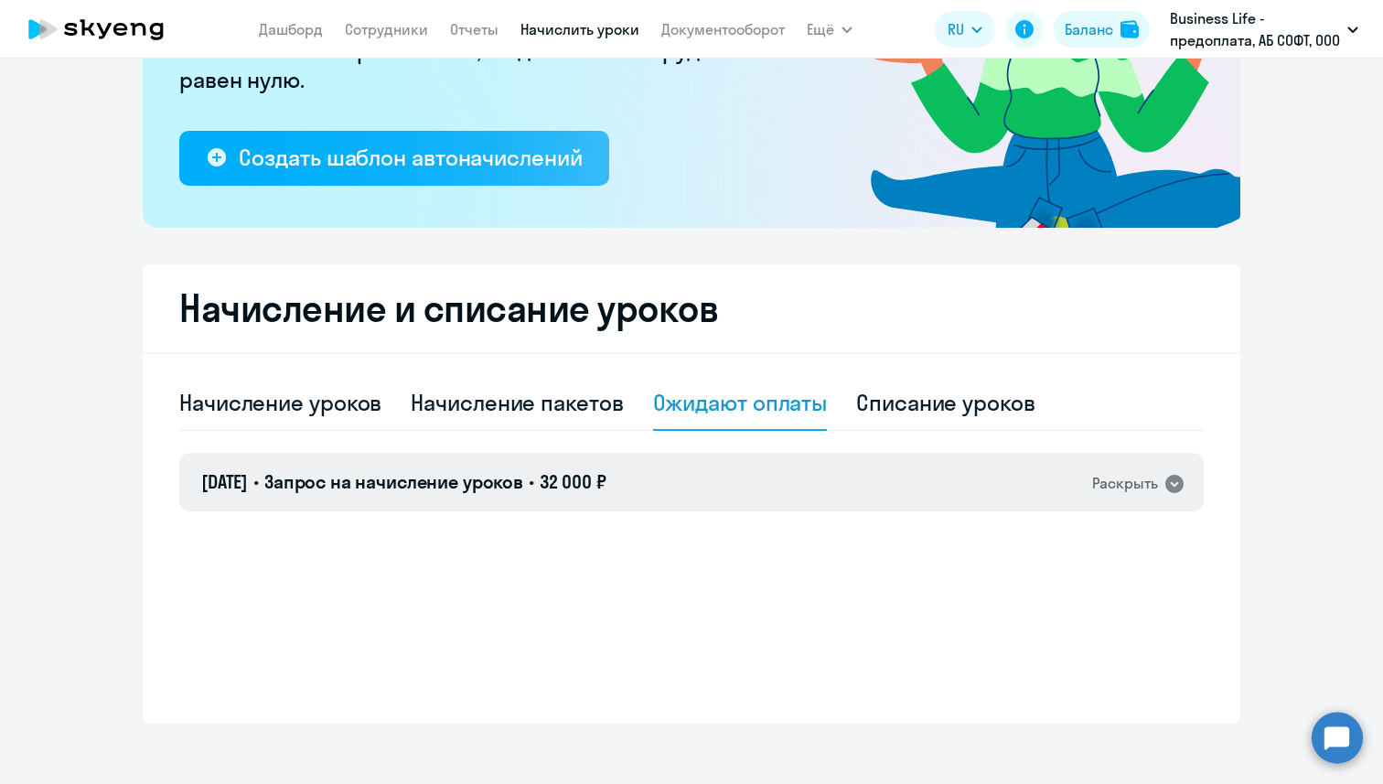
click at [1167, 471] on div "Раскрыть" at bounding box center [1138, 483] width 93 height 24
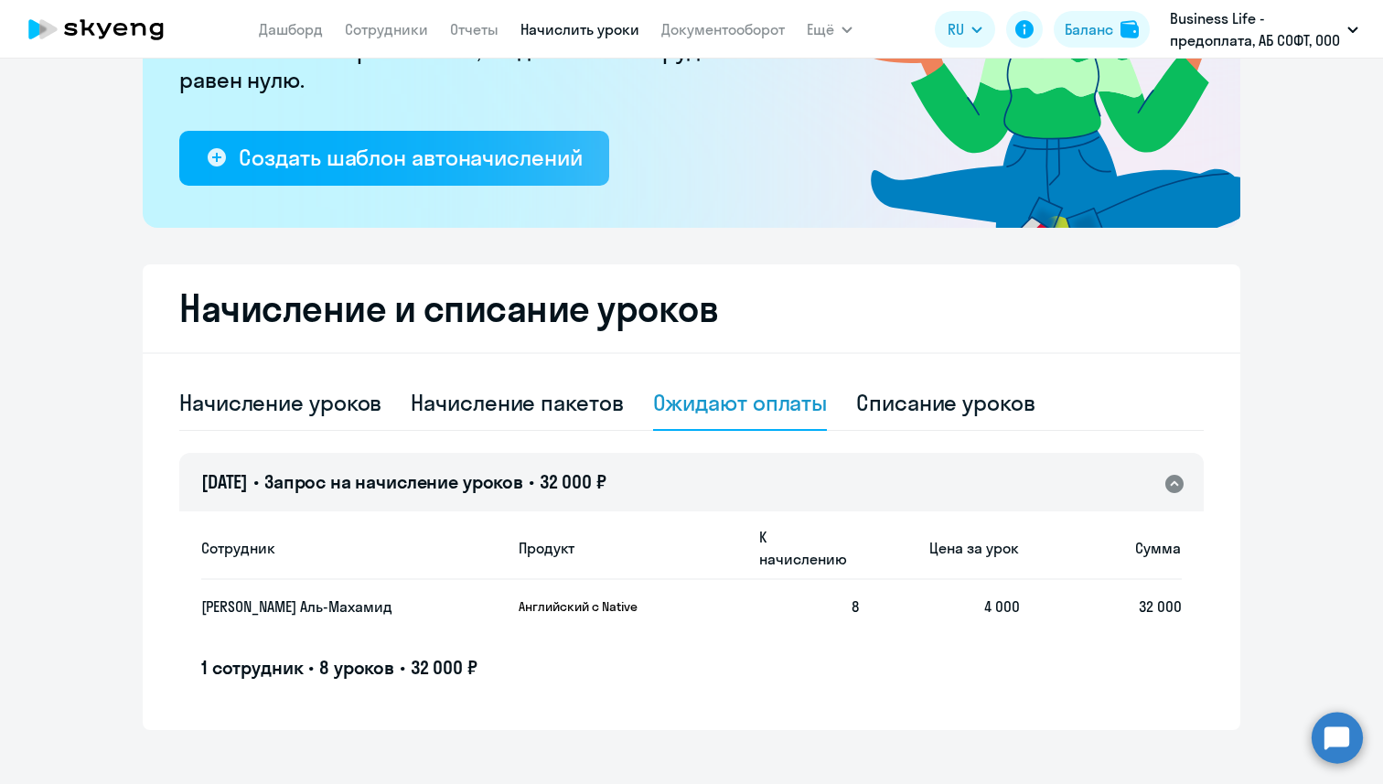
scroll to position [297, 0]
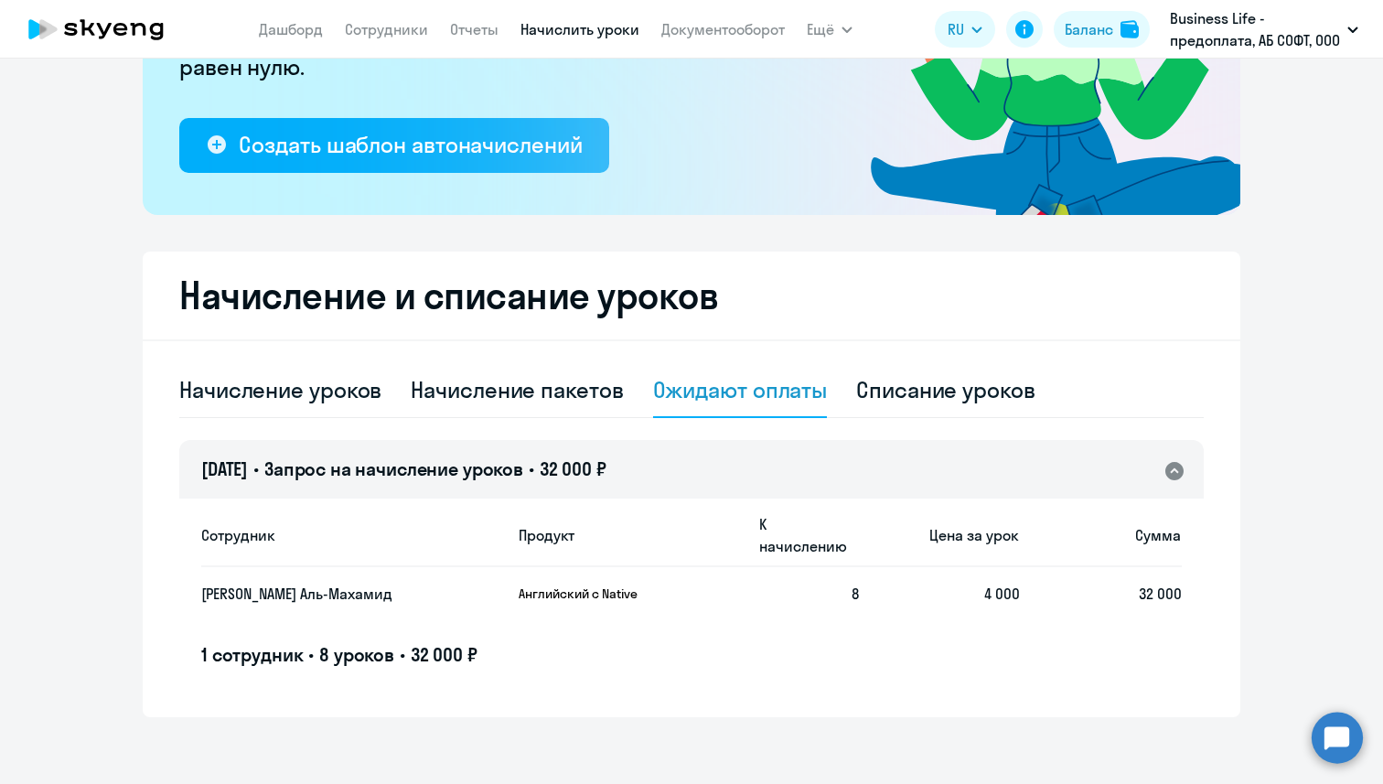
drag, startPoint x: 998, startPoint y: 571, endPoint x: 948, endPoint y: 516, distance: 74.4
click at [991, 584] on span "4 000" at bounding box center [1002, 593] width 36 height 18
click at [746, 27] on link "Документооборот" at bounding box center [722, 29] width 123 height 18
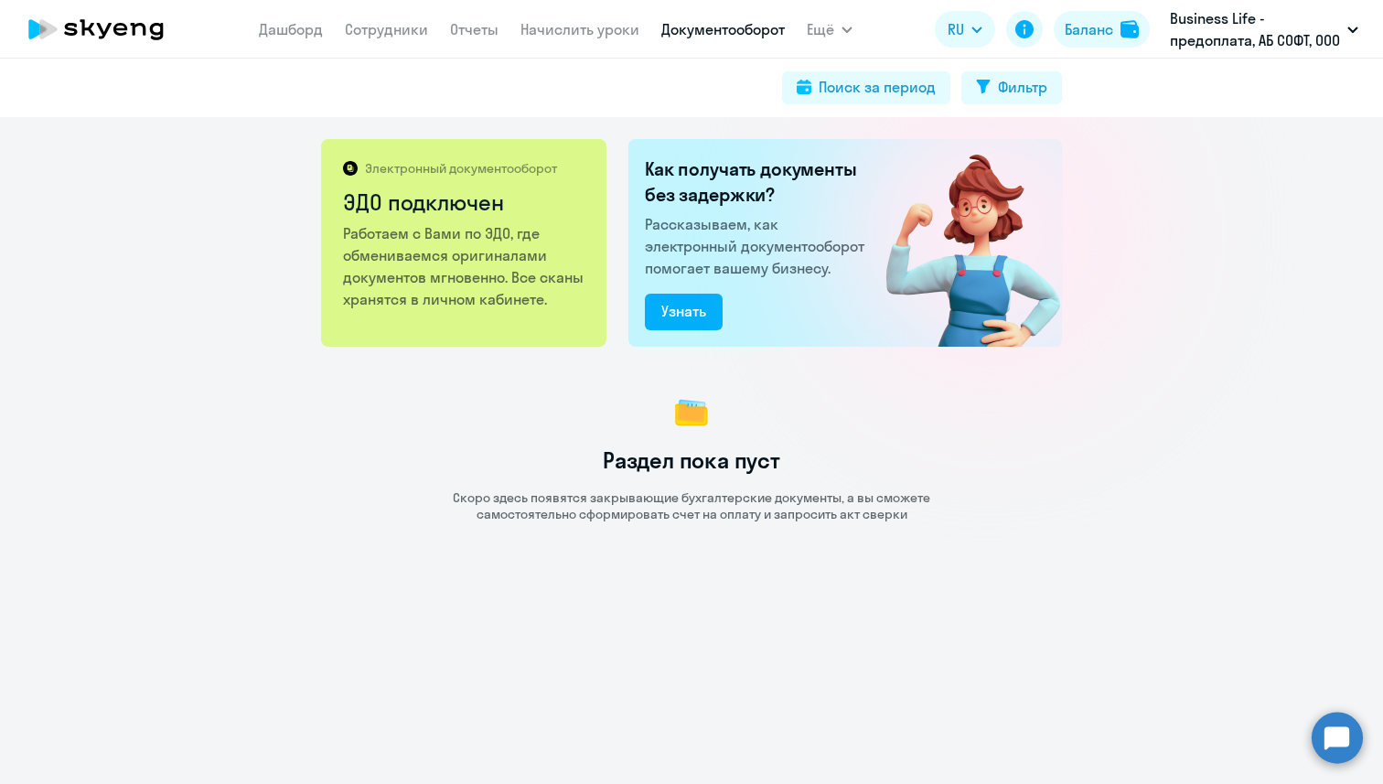
click at [518, 31] on nav "[PERSON_NAME] Отчеты Начислить уроки Документооборот" at bounding box center [522, 29] width 526 height 37
click at [625, 31] on link "Начислить уроки" at bounding box center [579, 29] width 119 height 18
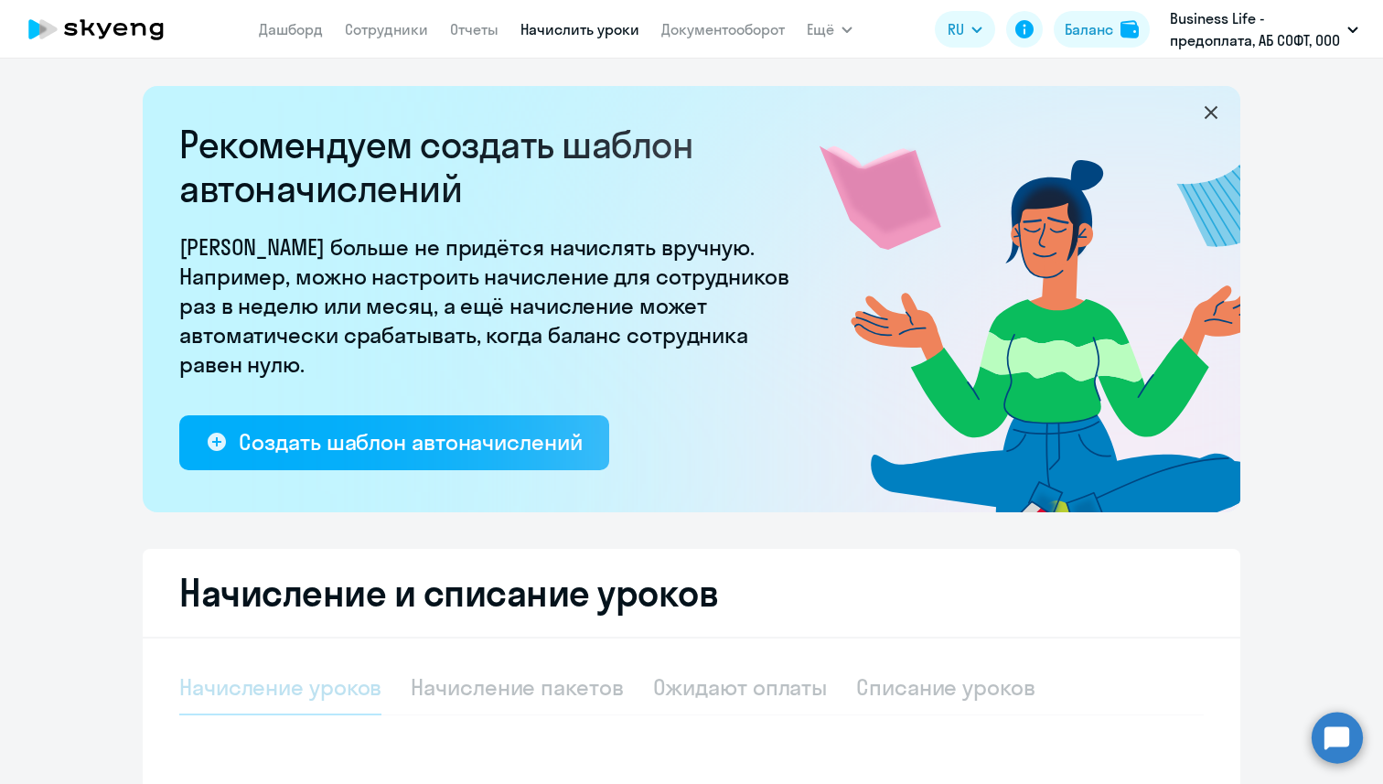
select select "10"
